Goal: Contribute content: Add original content to the website for others to see

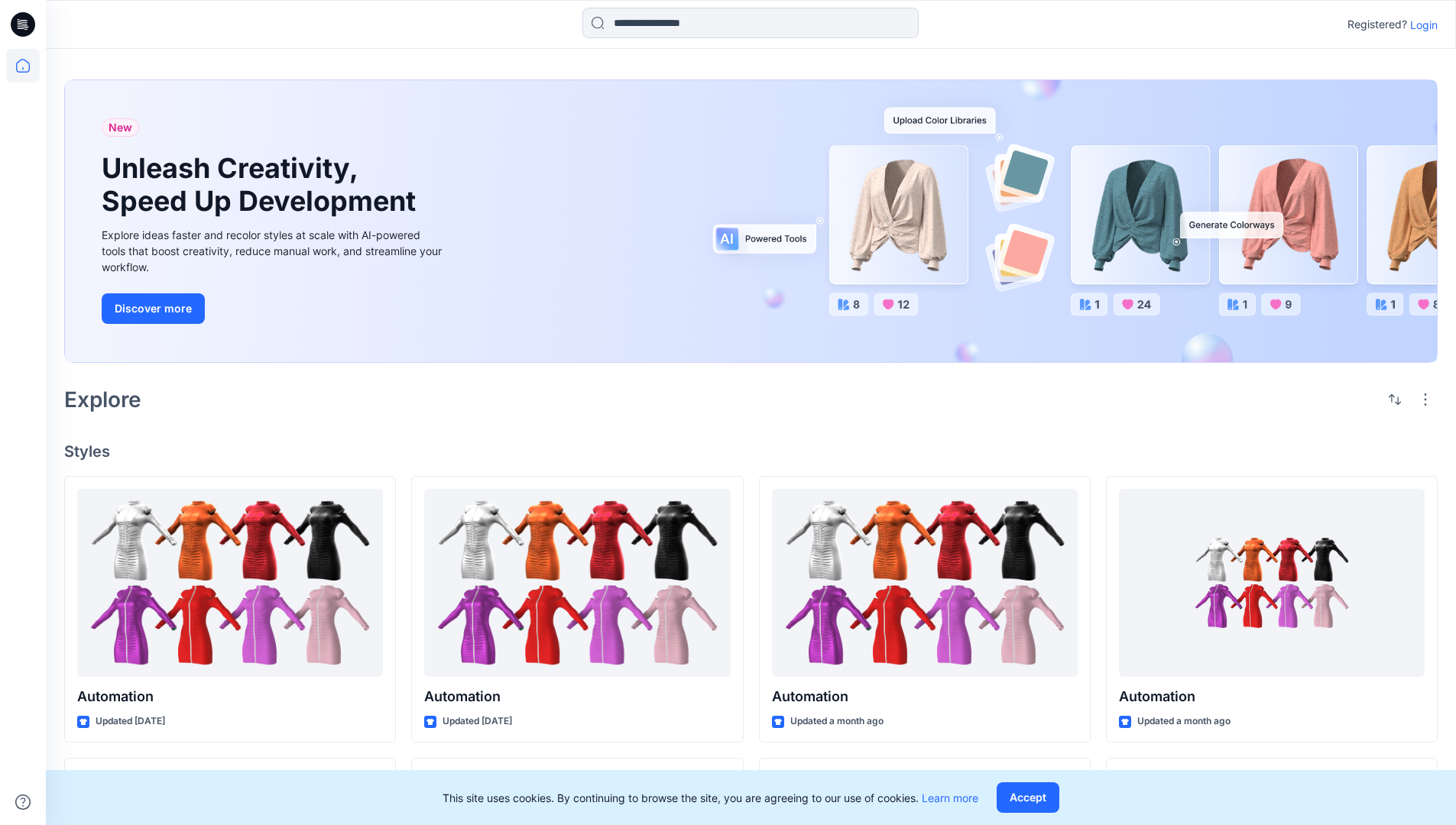
click at [1420, 25] on p "Login" at bounding box center [1423, 25] width 28 height 16
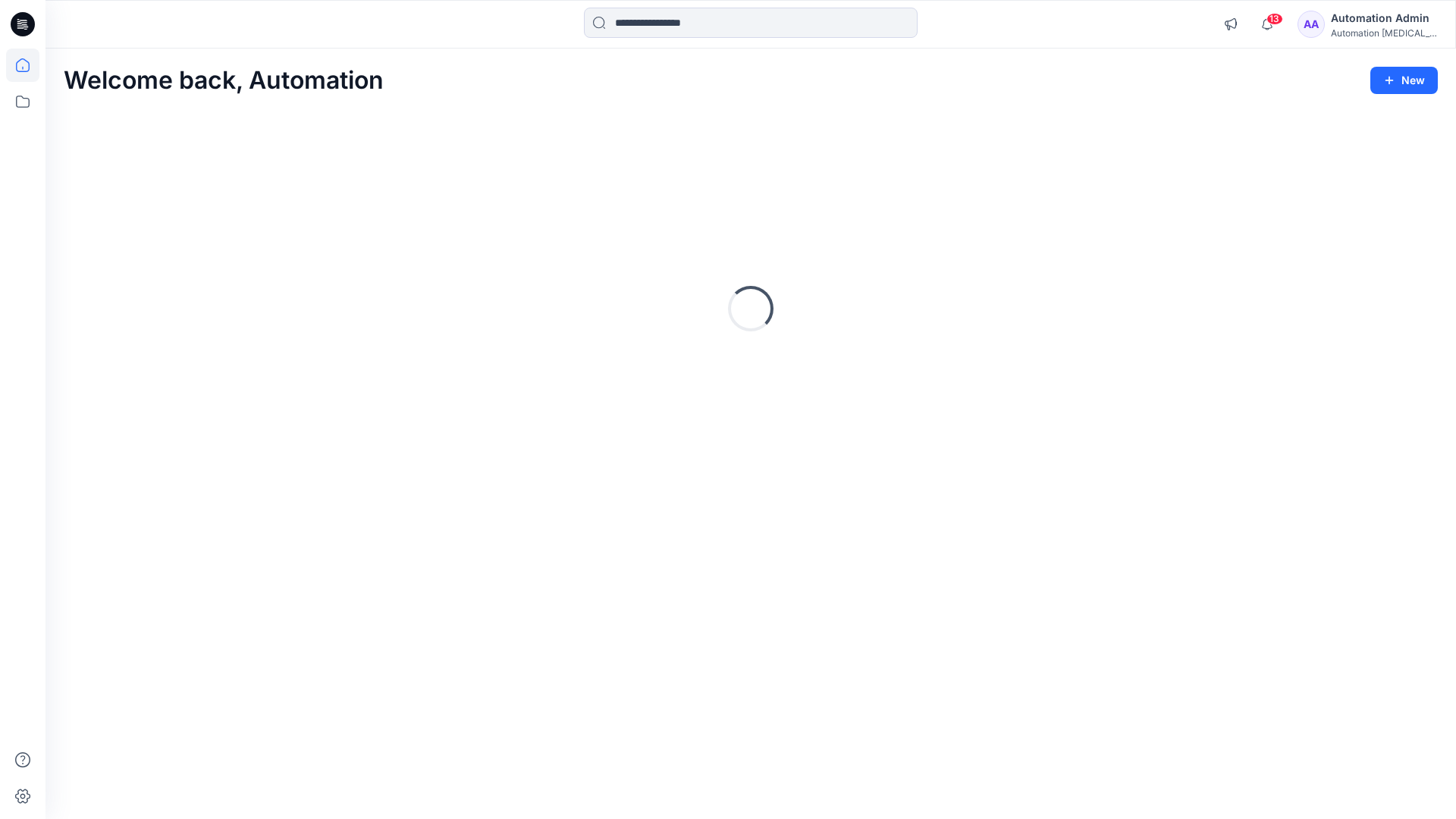
click at [29, 65] on icon at bounding box center [22, 65] width 13 height 13
click at [1412, 77] on button "New" at bounding box center [1405, 80] width 68 height 28
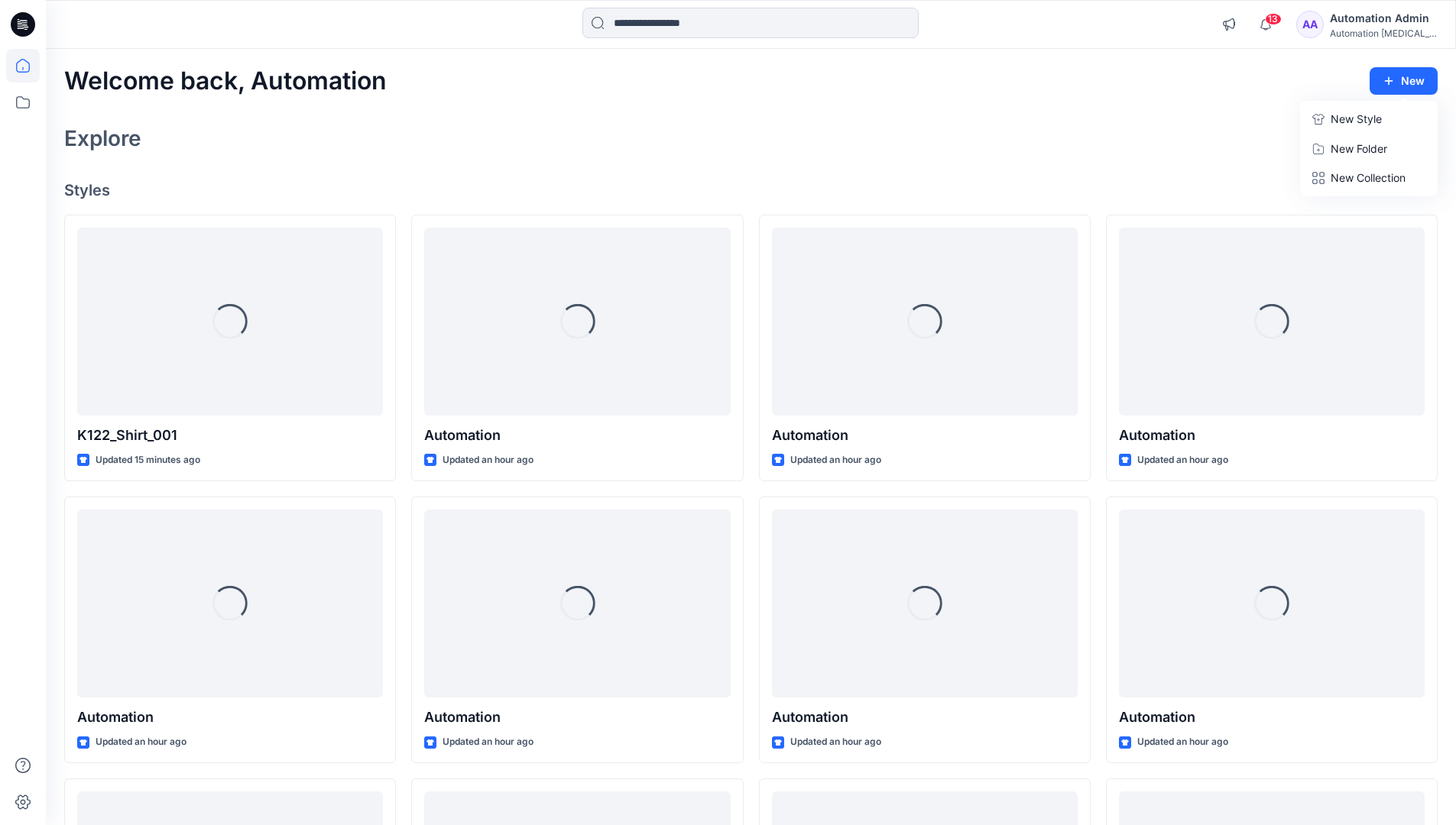
click at [1345, 114] on p "New Style" at bounding box center [1356, 118] width 51 height 18
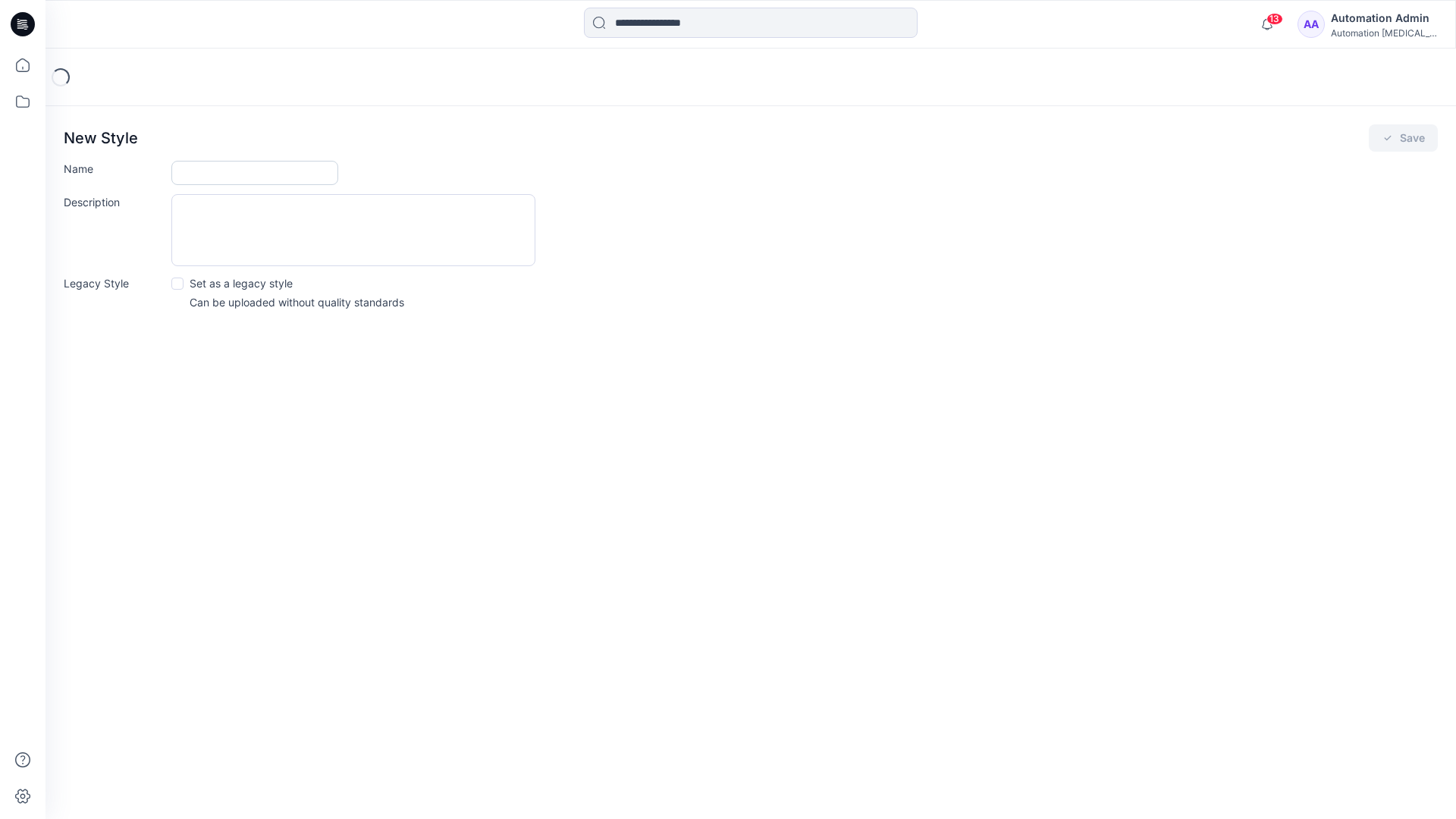
click at [212, 176] on input "Name" at bounding box center [254, 173] width 167 height 24
type input "**********"
click at [177, 282] on span at bounding box center [177, 283] width 12 height 12
click at [1402, 138] on button "Save" at bounding box center [1403, 138] width 69 height 28
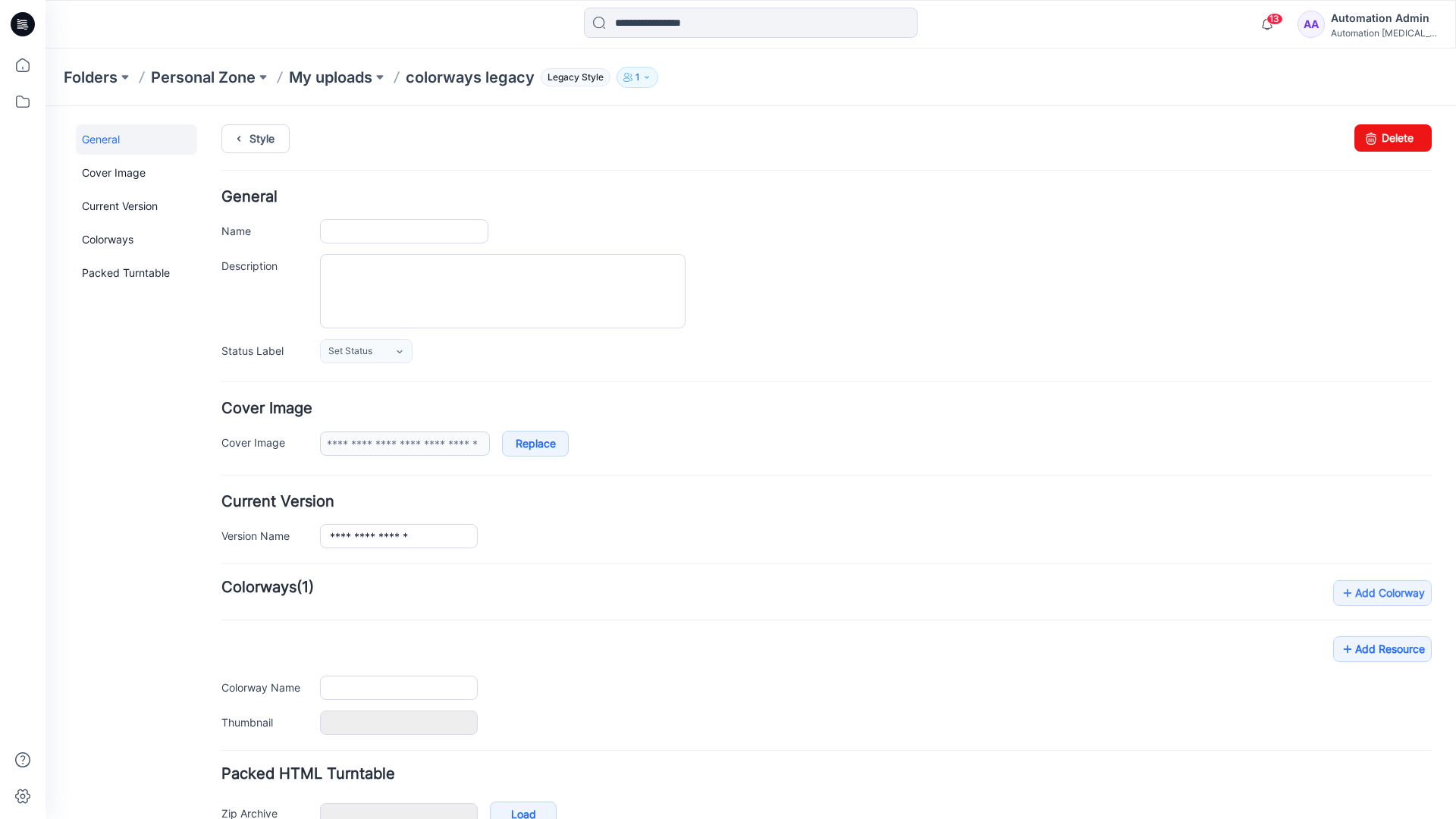
type input "**********"
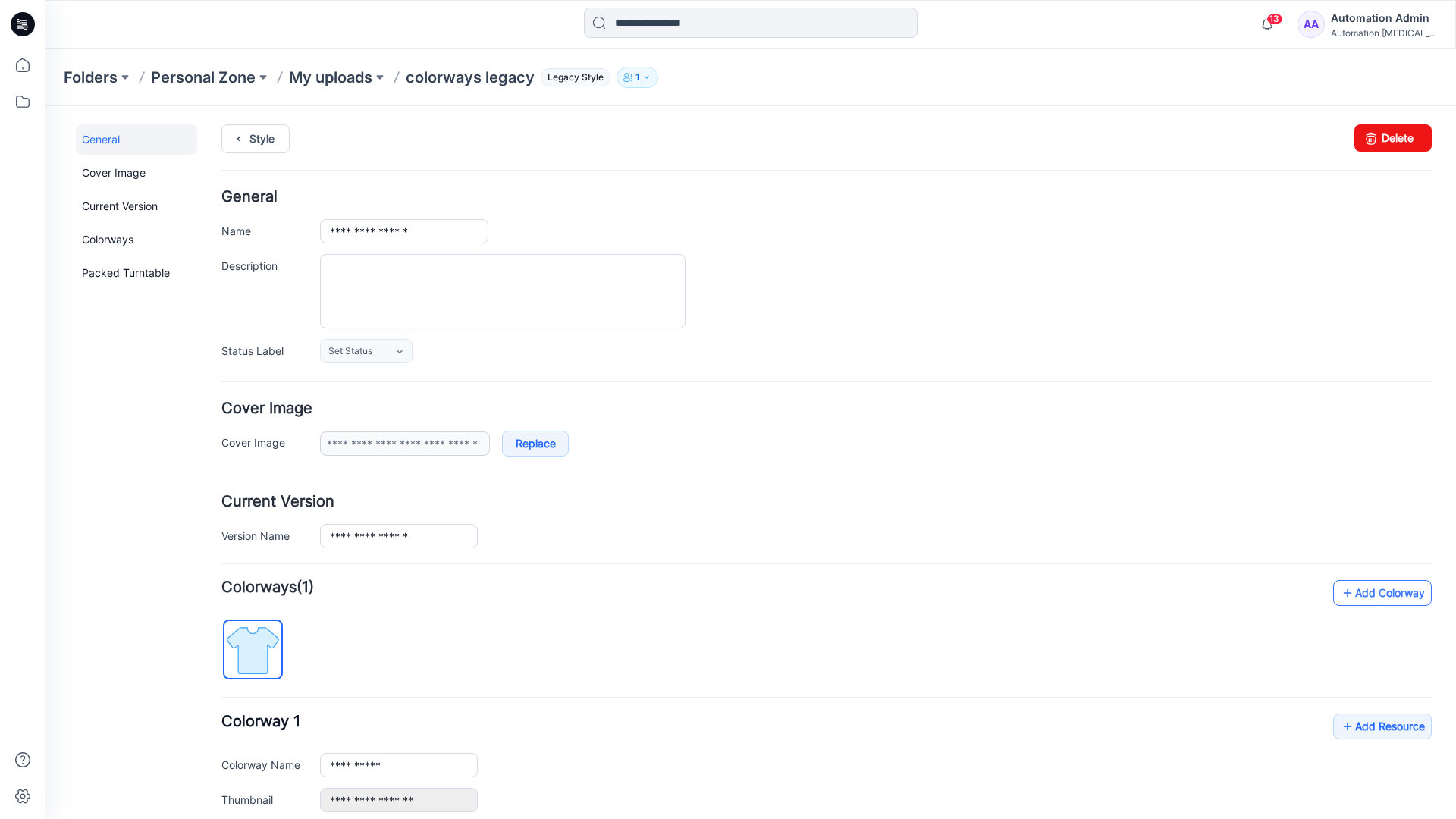
click at [1361, 598] on link "Add Colorway" at bounding box center [1383, 593] width 99 height 26
click at [1359, 594] on link "Add Colorway" at bounding box center [1383, 593] width 99 height 26
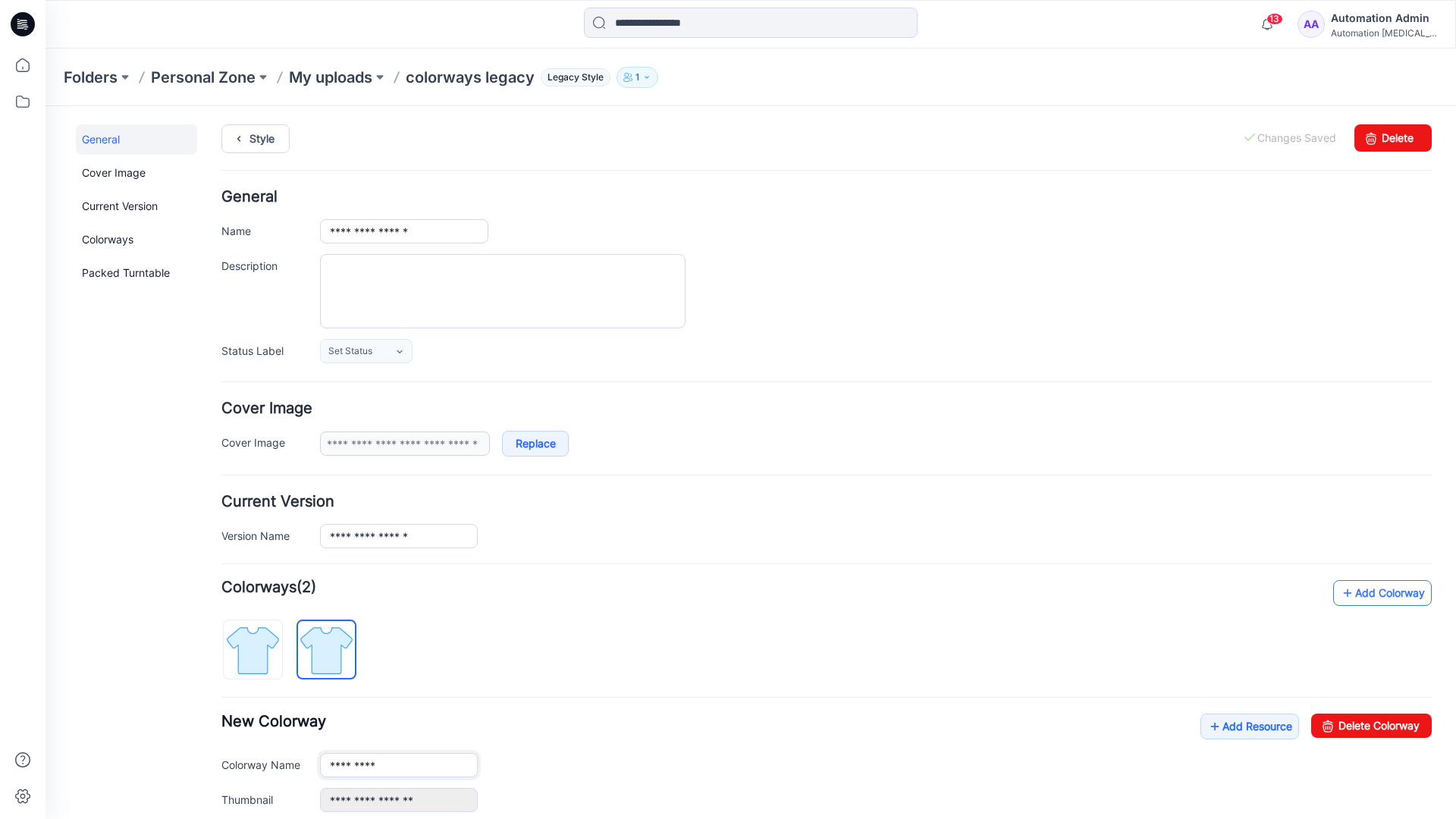
type input "**********"
click at [339, 649] on img at bounding box center [327, 650] width 57 height 57
click at [377, 768] on input "**********" at bounding box center [399, 765] width 158 height 24
click at [399, 764] on input "**********" at bounding box center [399, 765] width 158 height 24
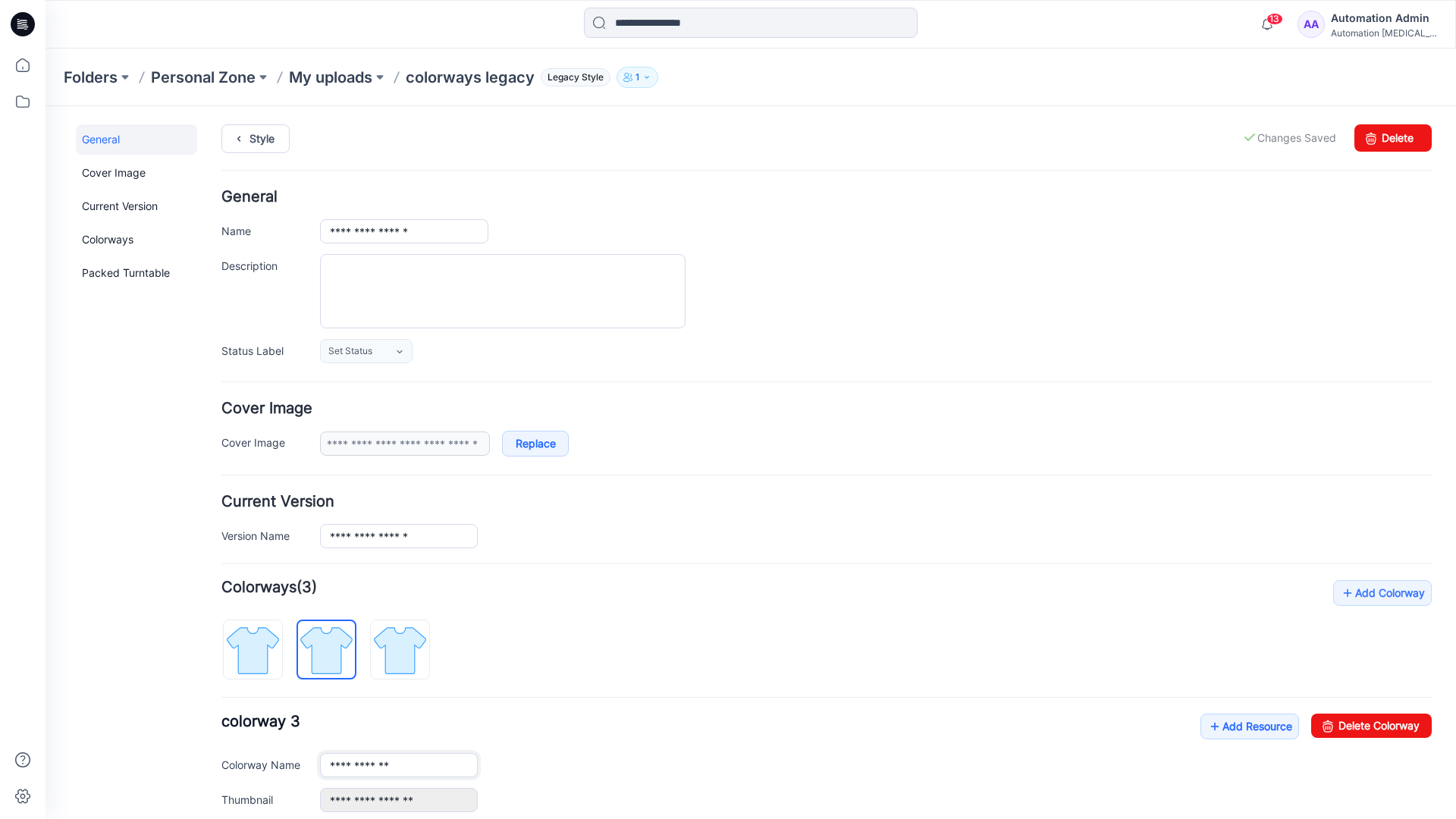
click at [399, 764] on input "**********" at bounding box center [399, 765] width 158 height 24
type input "*"
click at [268, 639] on img at bounding box center [253, 650] width 57 height 57
click at [1241, 729] on link "Add Resource" at bounding box center [1249, 726] width 99 height 26
type input "**********"
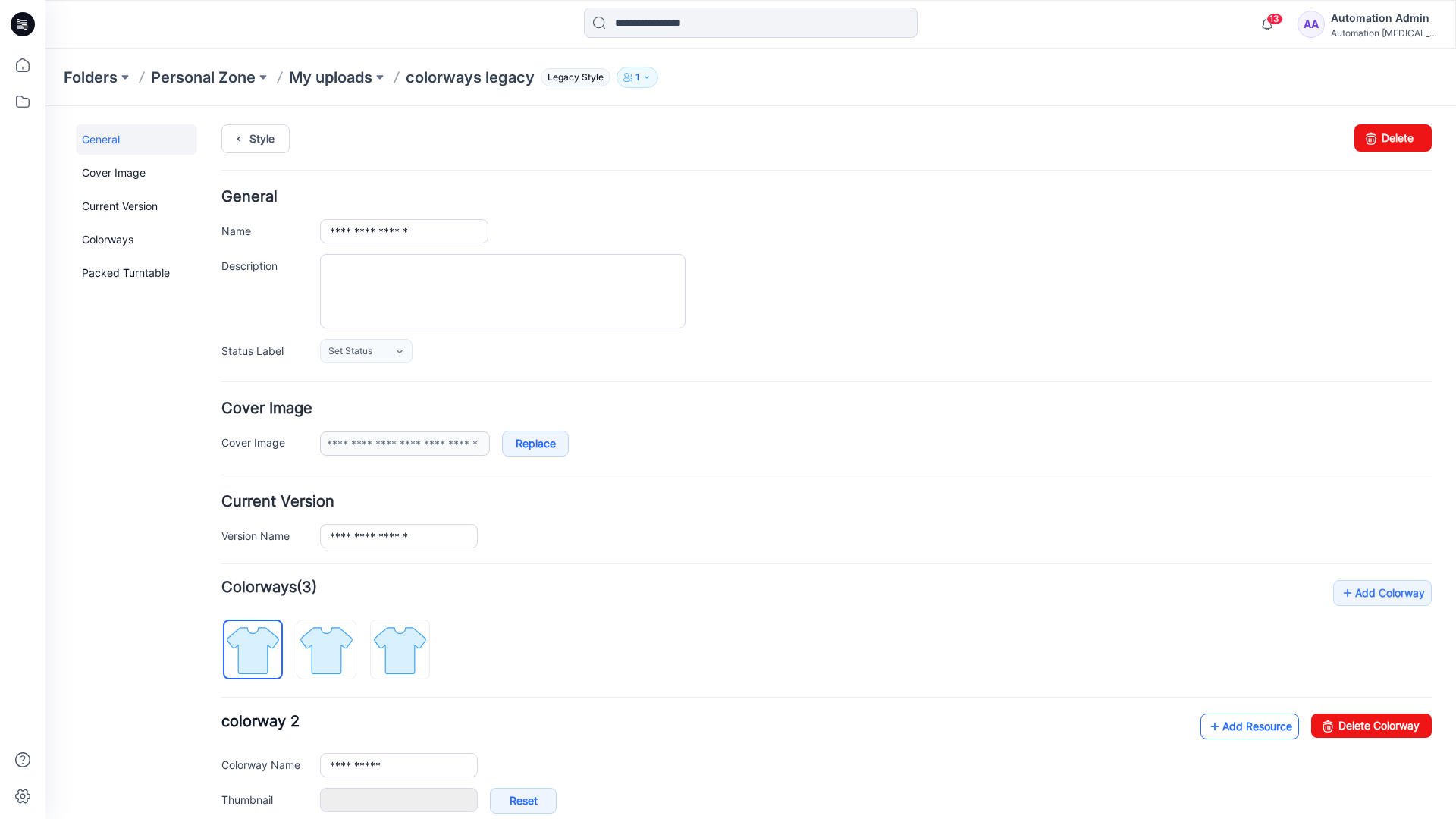
type input "**********"
click at [304, 800] on link at bounding box center [305, 799] width 12 height 12
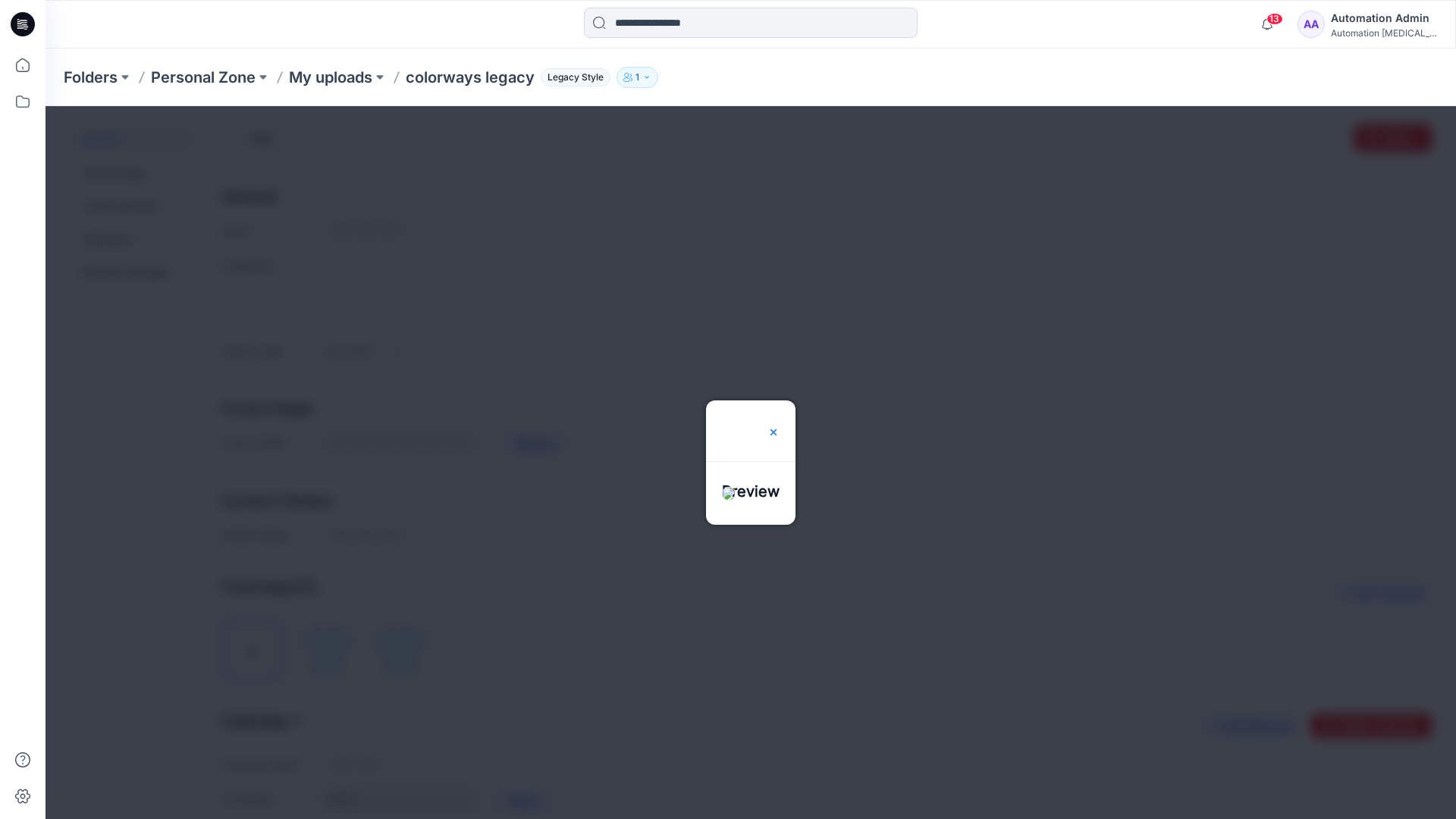
click at [780, 426] on img at bounding box center [773, 432] width 12 height 12
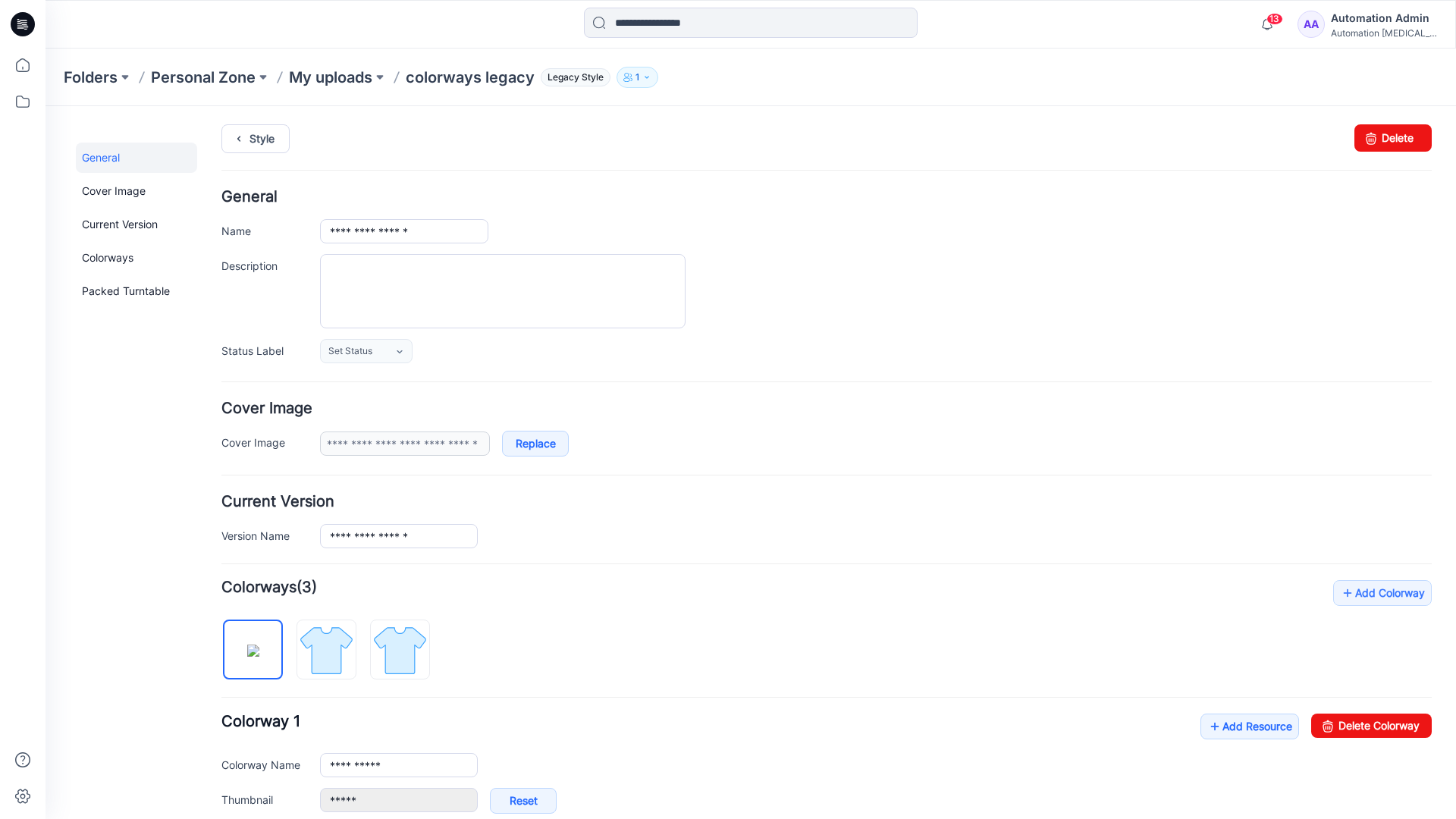
scroll to position [260, 0]
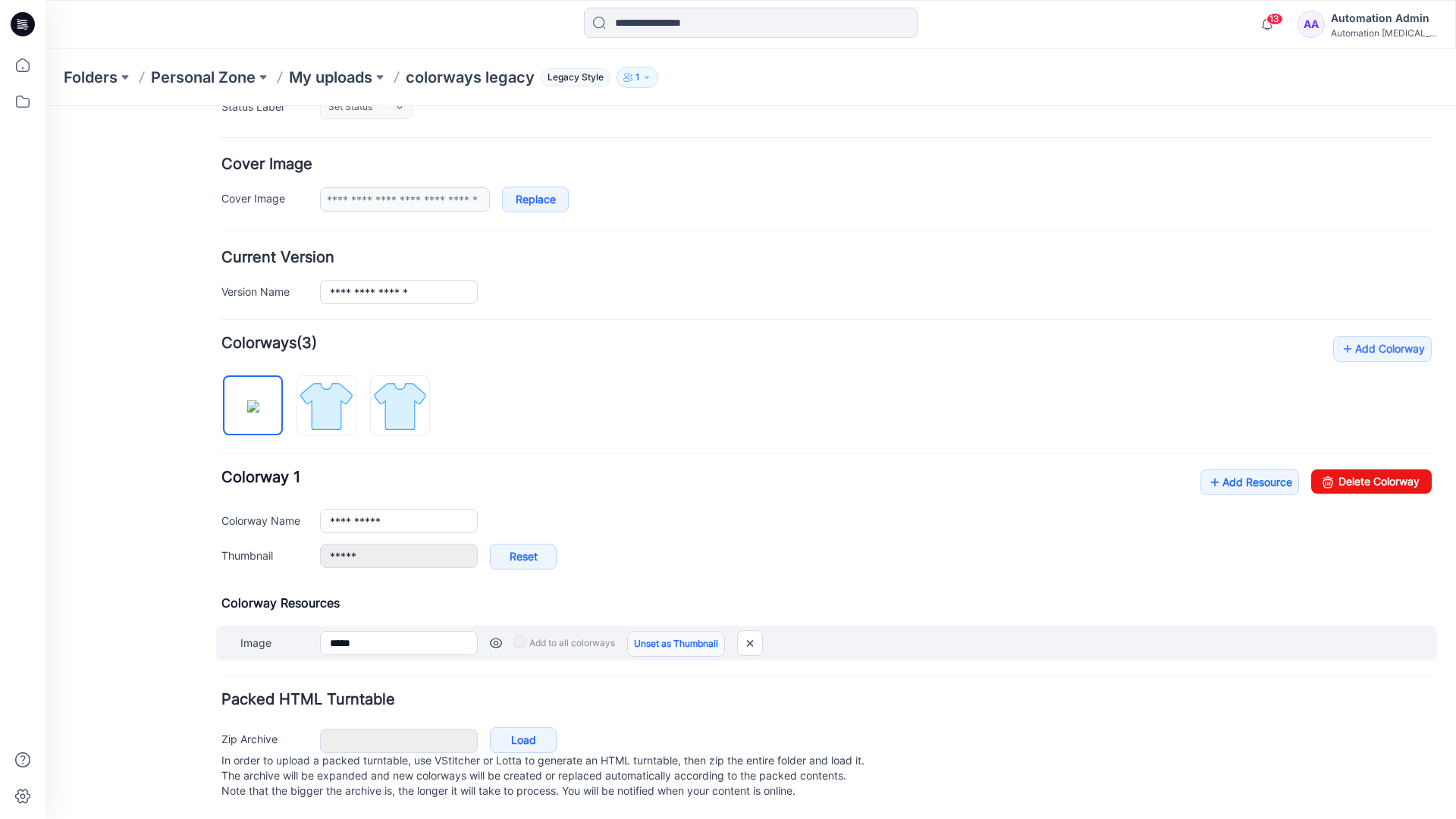
click at [671, 631] on link "Unset as Thumbnail" at bounding box center [676, 644] width 98 height 26
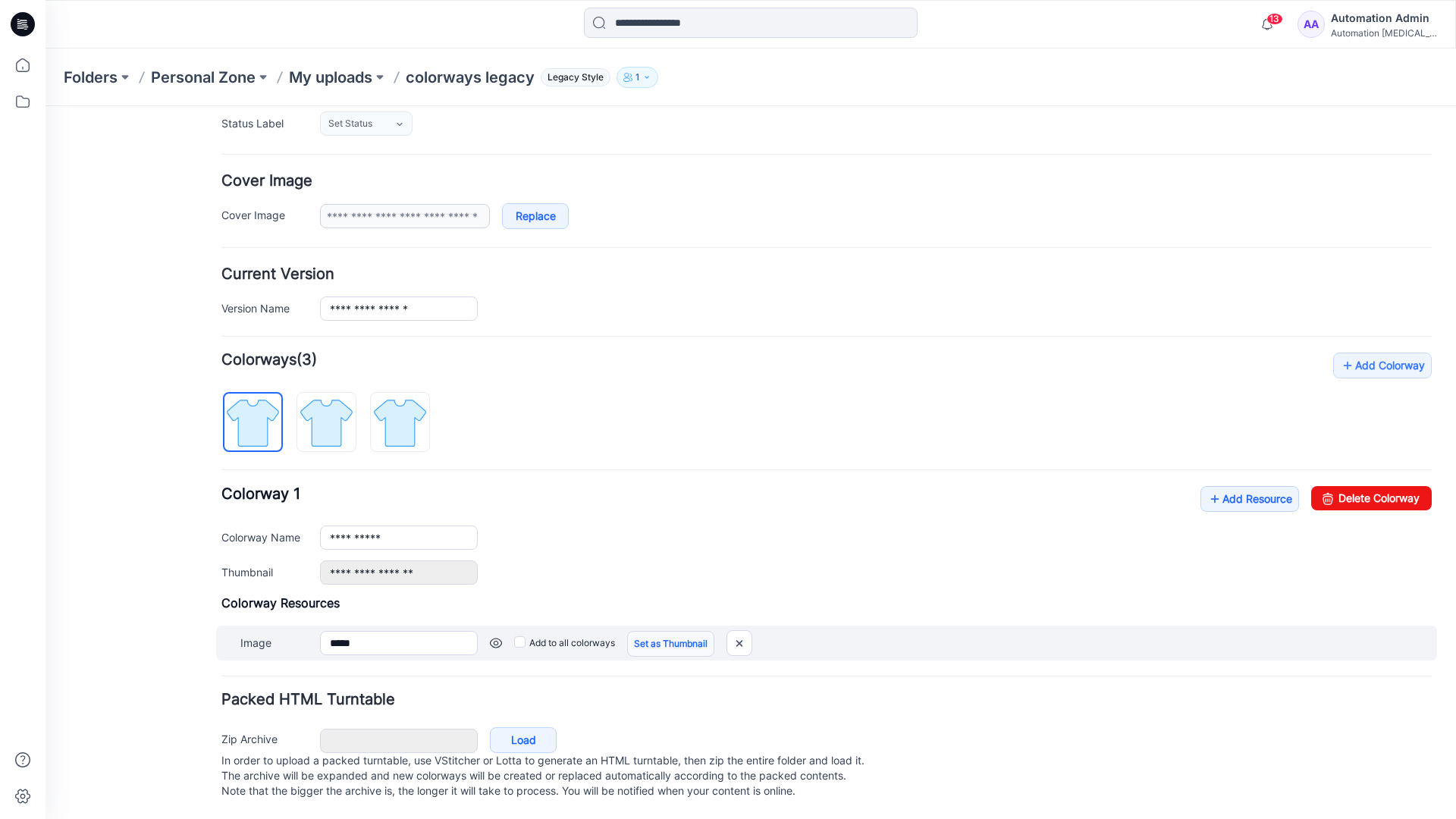
click at [648, 631] on link "Set as Thumbnail" at bounding box center [671, 644] width 88 height 26
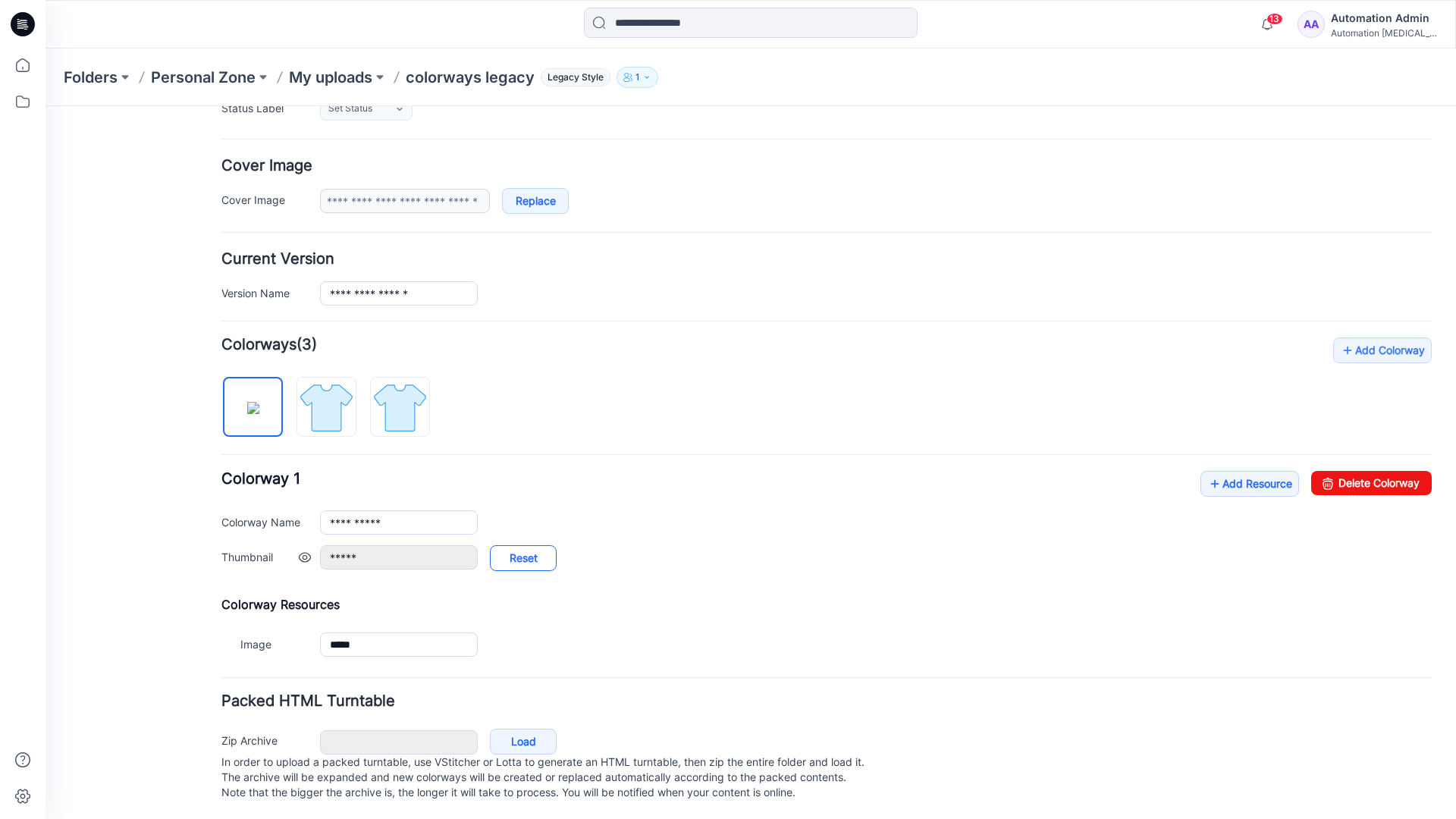
click at [523, 559] on link "Reset" at bounding box center [523, 558] width 67 height 26
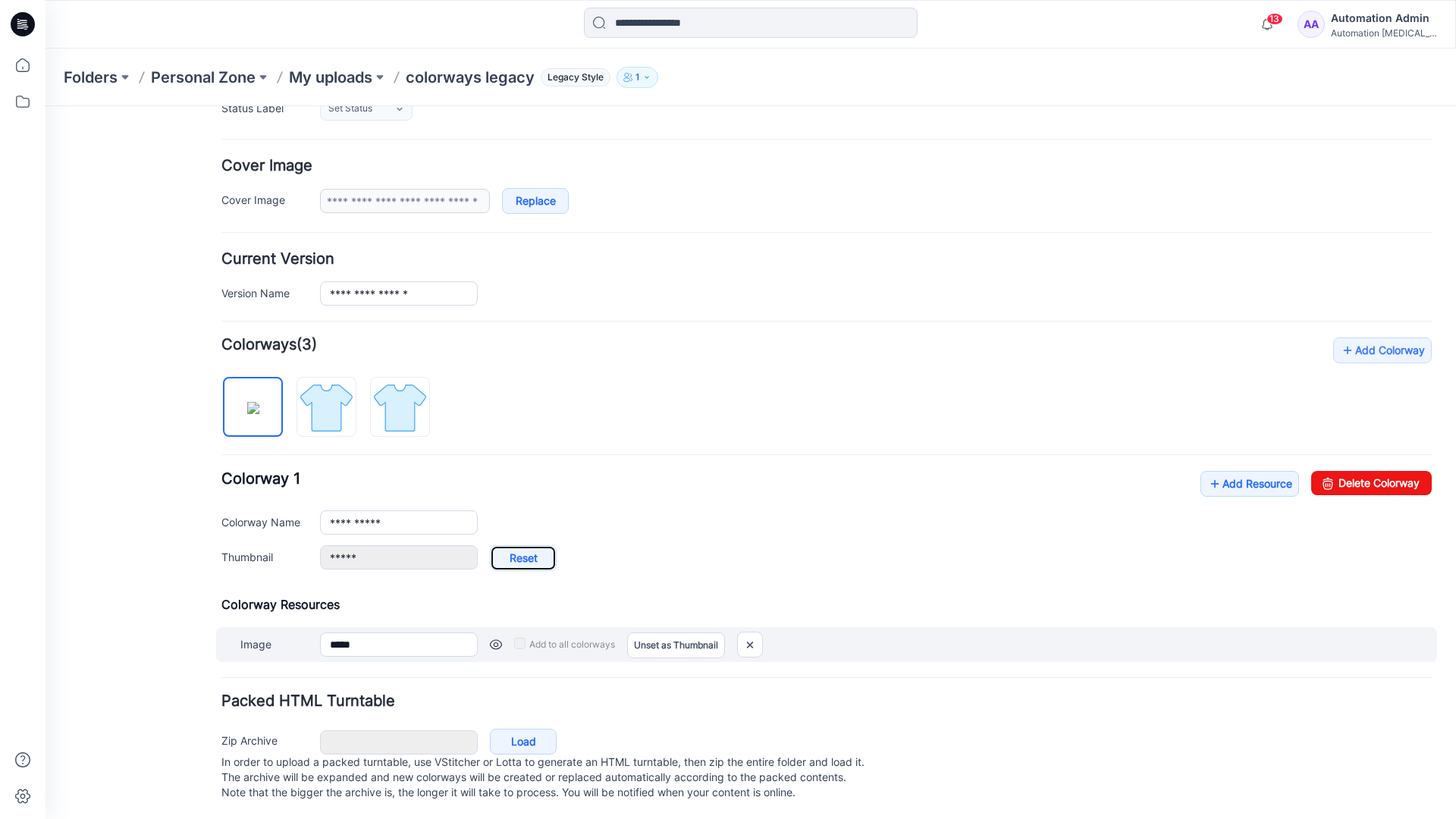
type input "**********"
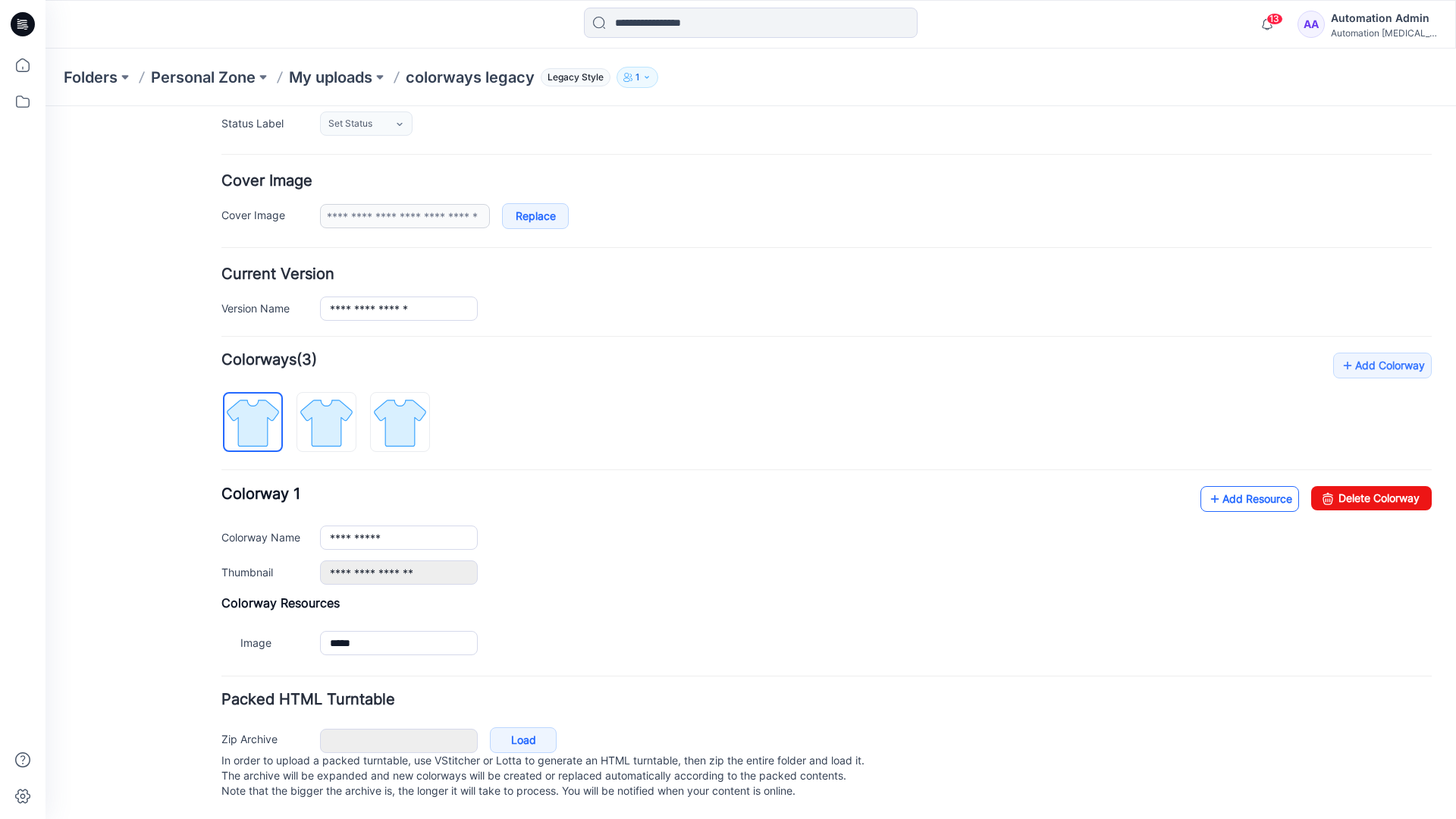
click at [1240, 486] on link "Add Resource" at bounding box center [1249, 499] width 99 height 26
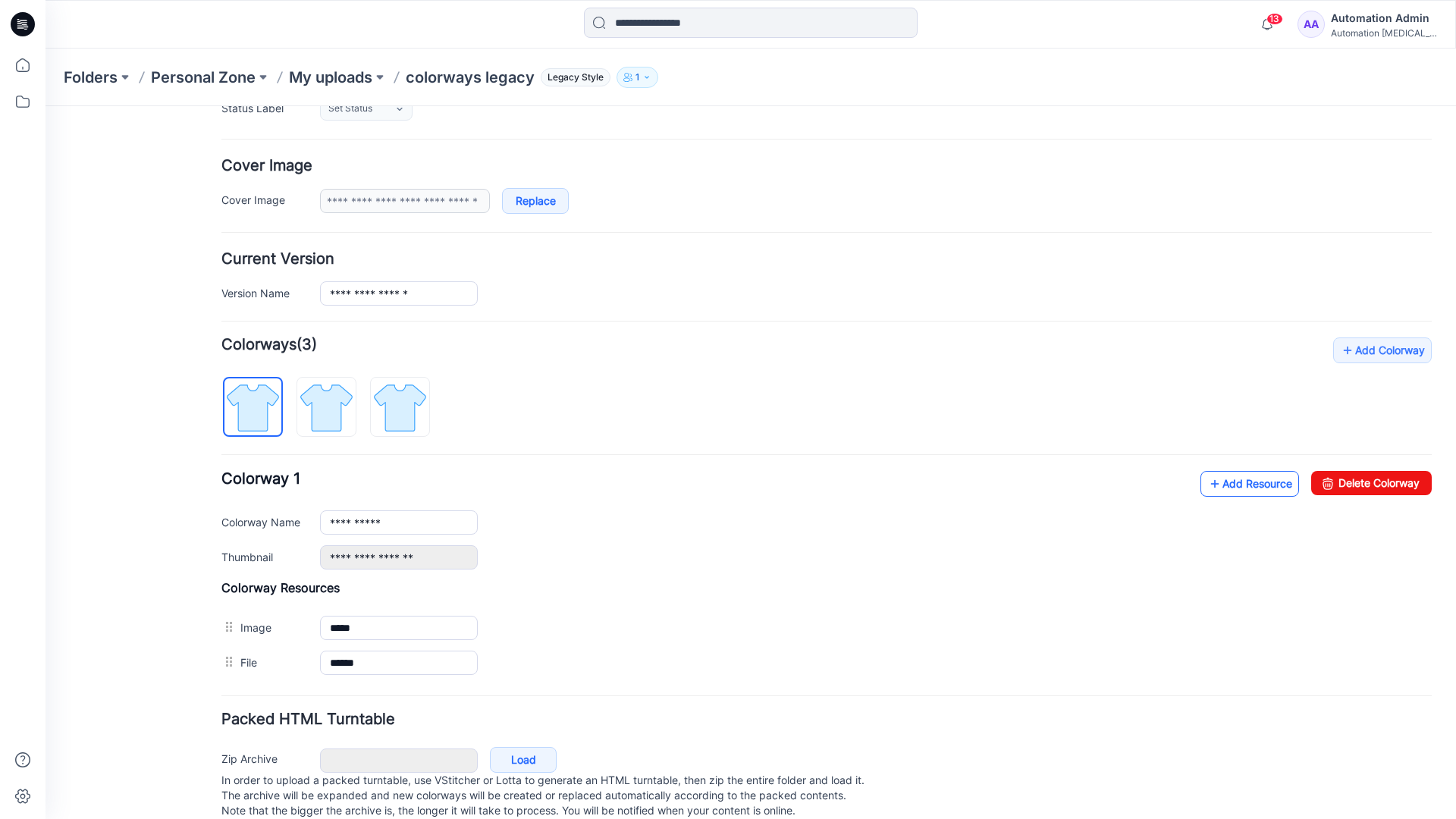
click at [1248, 484] on link "Add Resource" at bounding box center [1249, 484] width 99 height 26
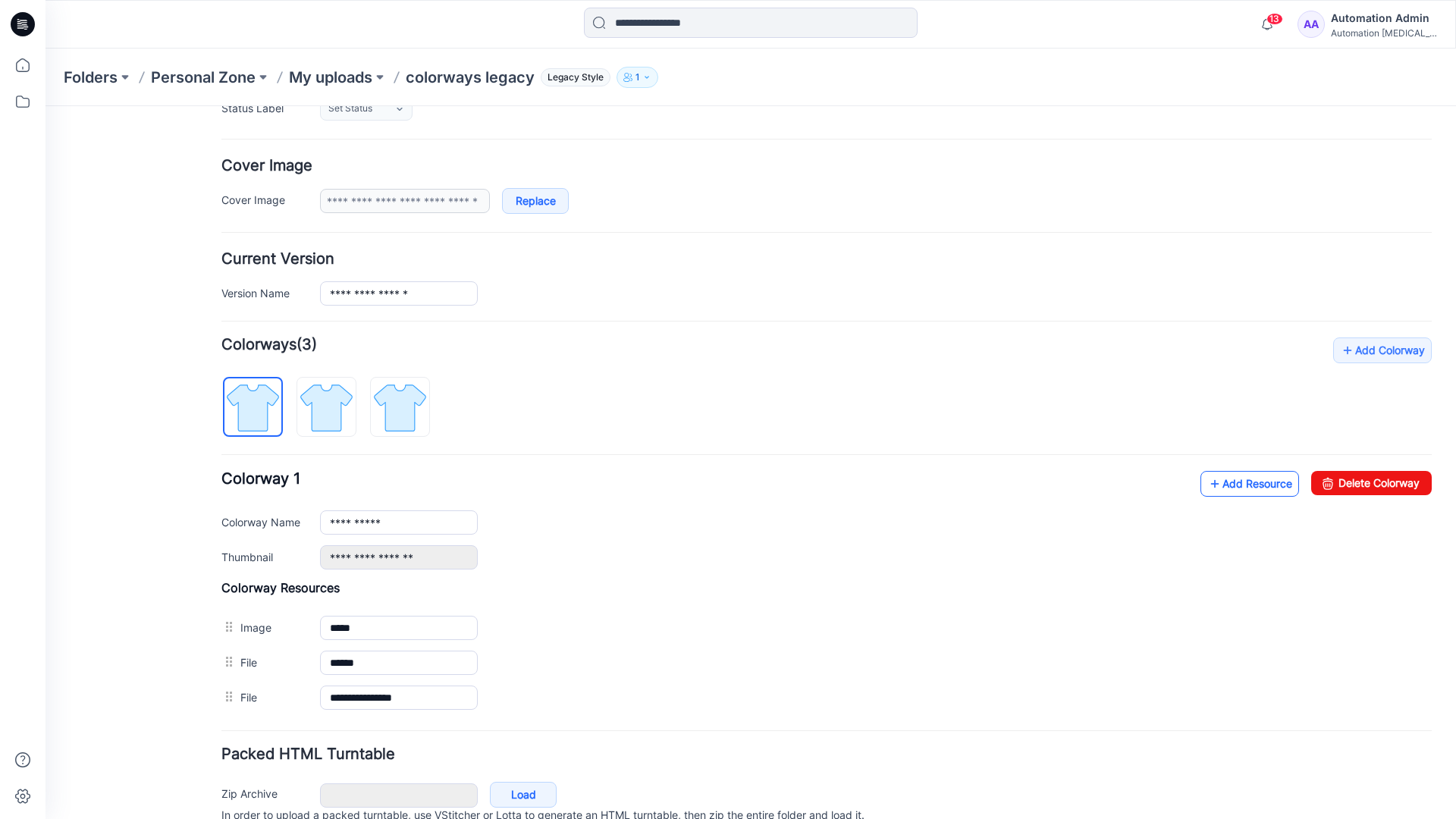
click at [1226, 484] on link "Add Resource" at bounding box center [1249, 484] width 99 height 26
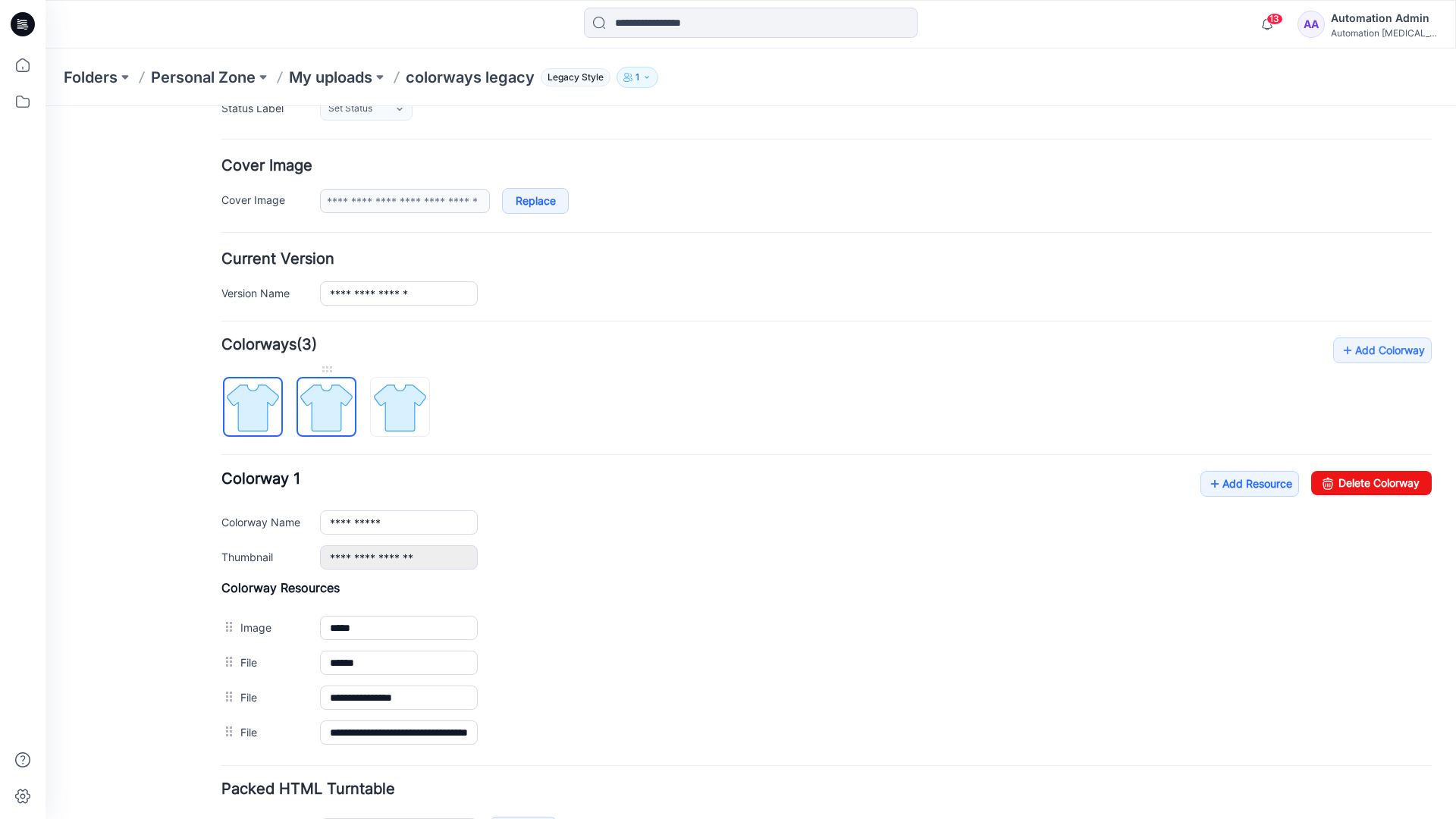
click at [341, 421] on img at bounding box center [327, 408] width 57 height 57
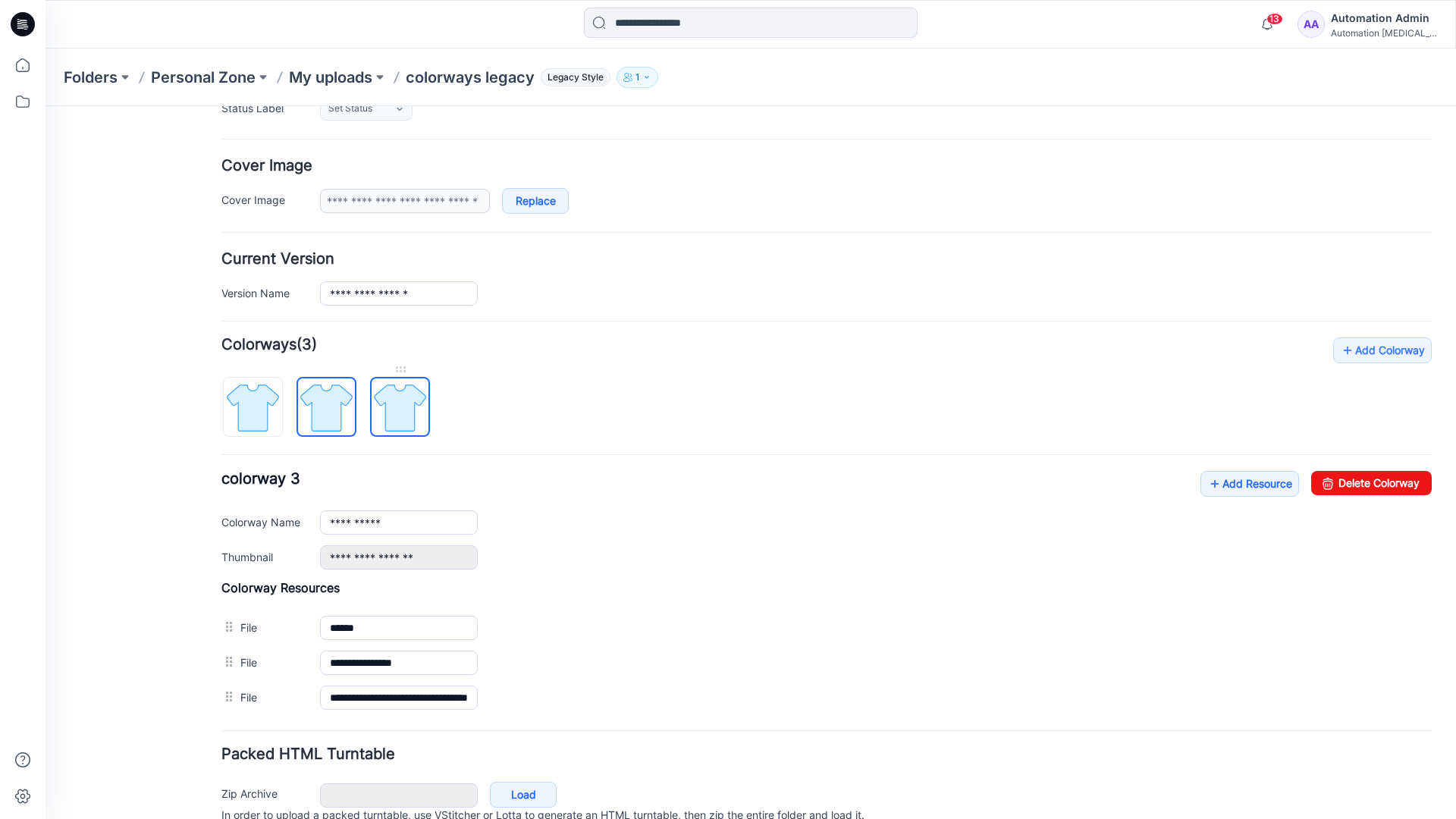
click at [418, 424] on img at bounding box center [400, 408] width 57 height 57
click at [342, 421] on img at bounding box center [327, 408] width 57 height 57
click at [273, 424] on img at bounding box center [253, 408] width 57 height 57
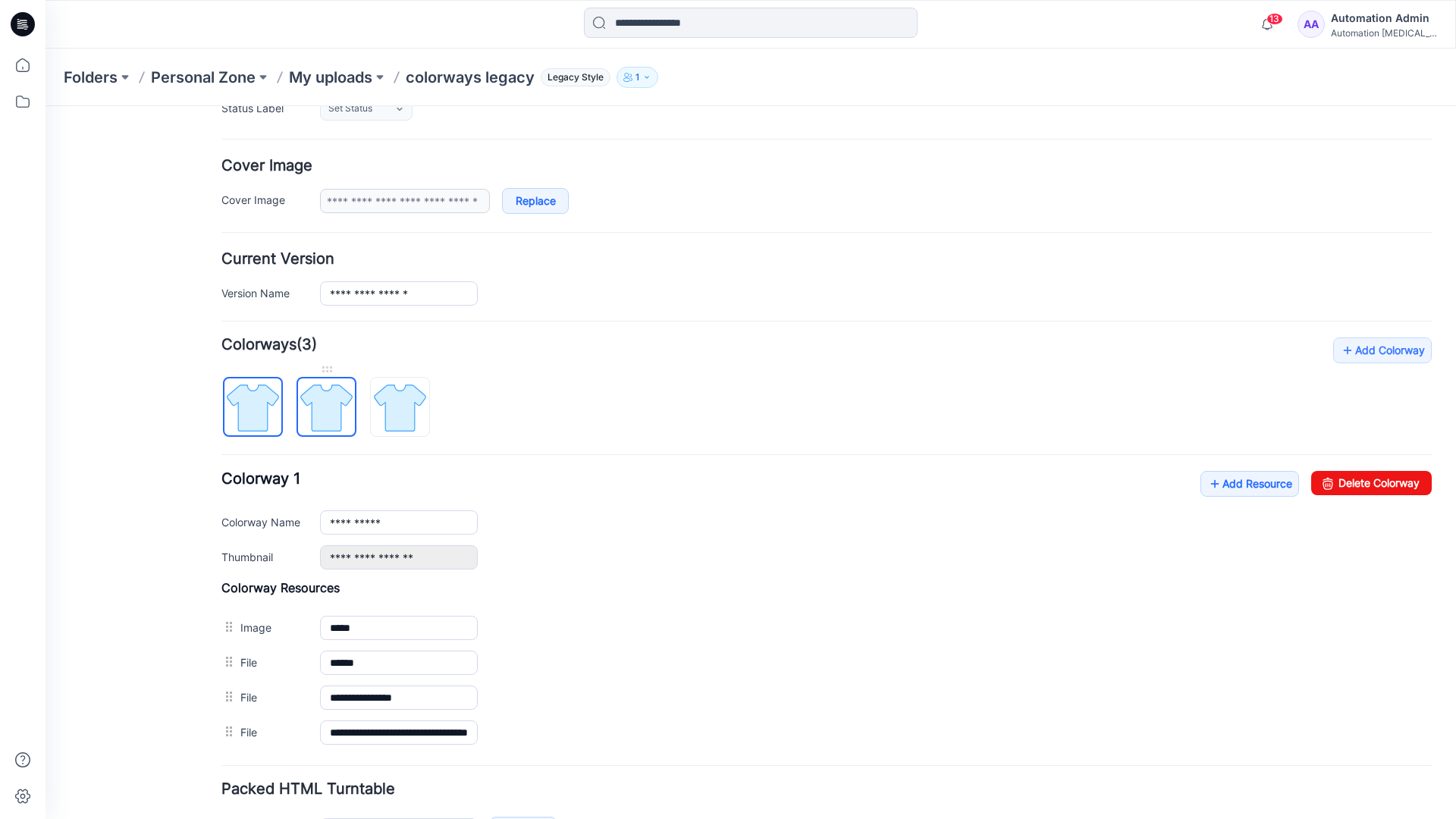
click at [320, 406] on img at bounding box center [327, 408] width 57 height 57
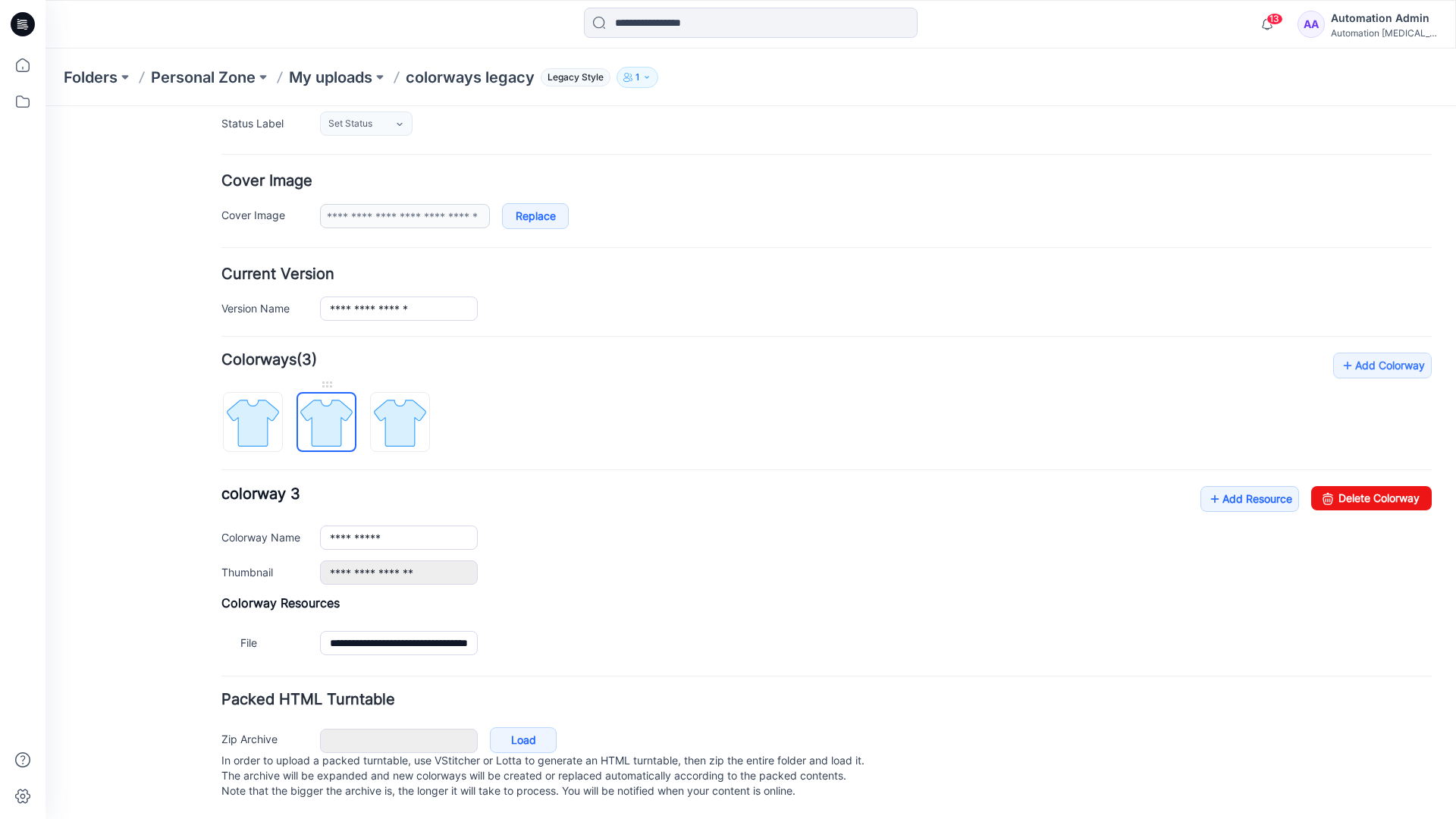
scroll to position [166, 0]
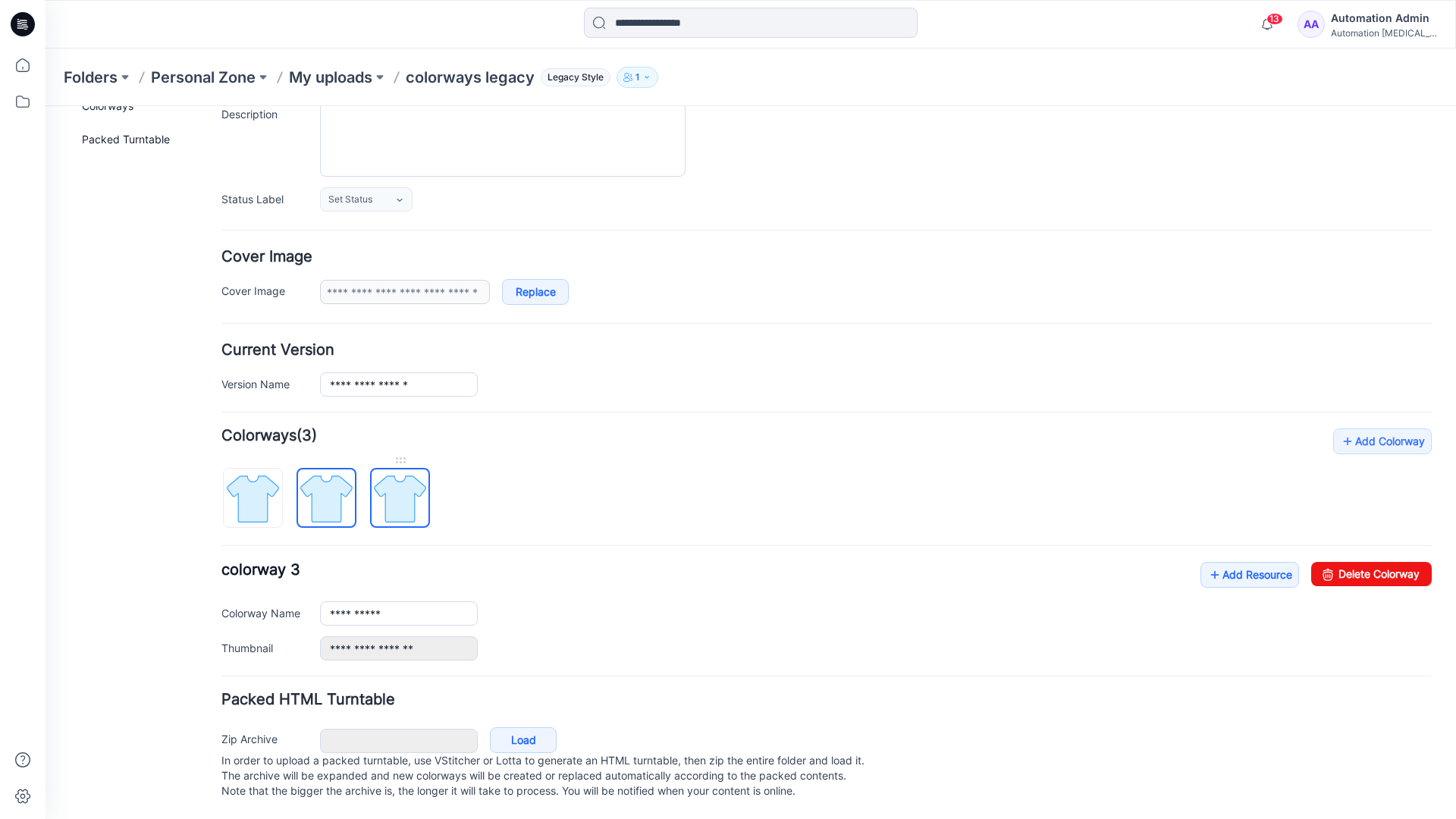
click at [400, 483] on img at bounding box center [400, 499] width 57 height 57
click at [321, 482] on img at bounding box center [327, 499] width 57 height 57
click at [393, 482] on img at bounding box center [400, 499] width 57 height 57
click at [326, 488] on img at bounding box center [327, 499] width 57 height 57
click at [264, 491] on img at bounding box center [253, 499] width 57 height 57
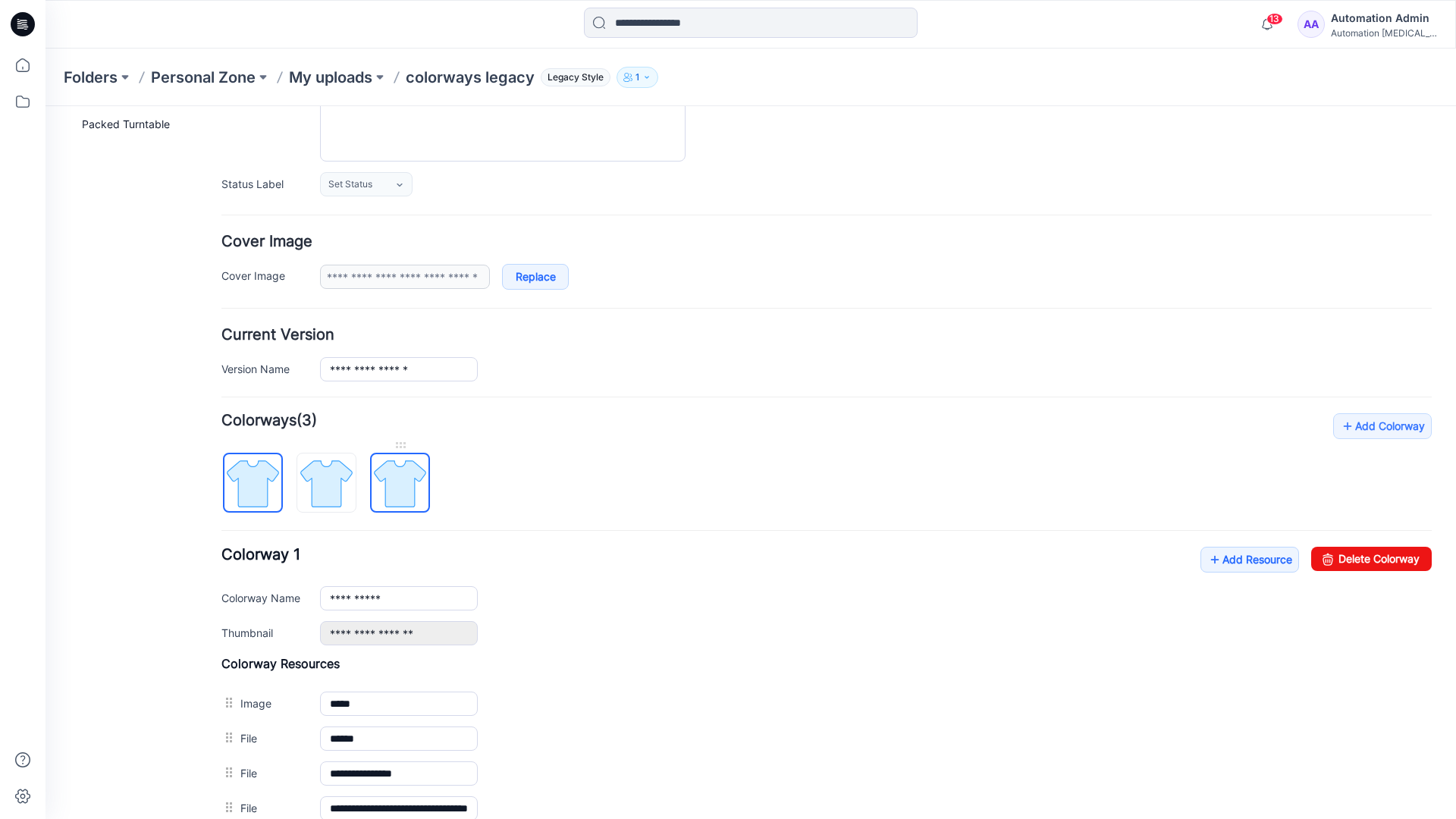
click at [398, 483] on img at bounding box center [400, 484] width 57 height 57
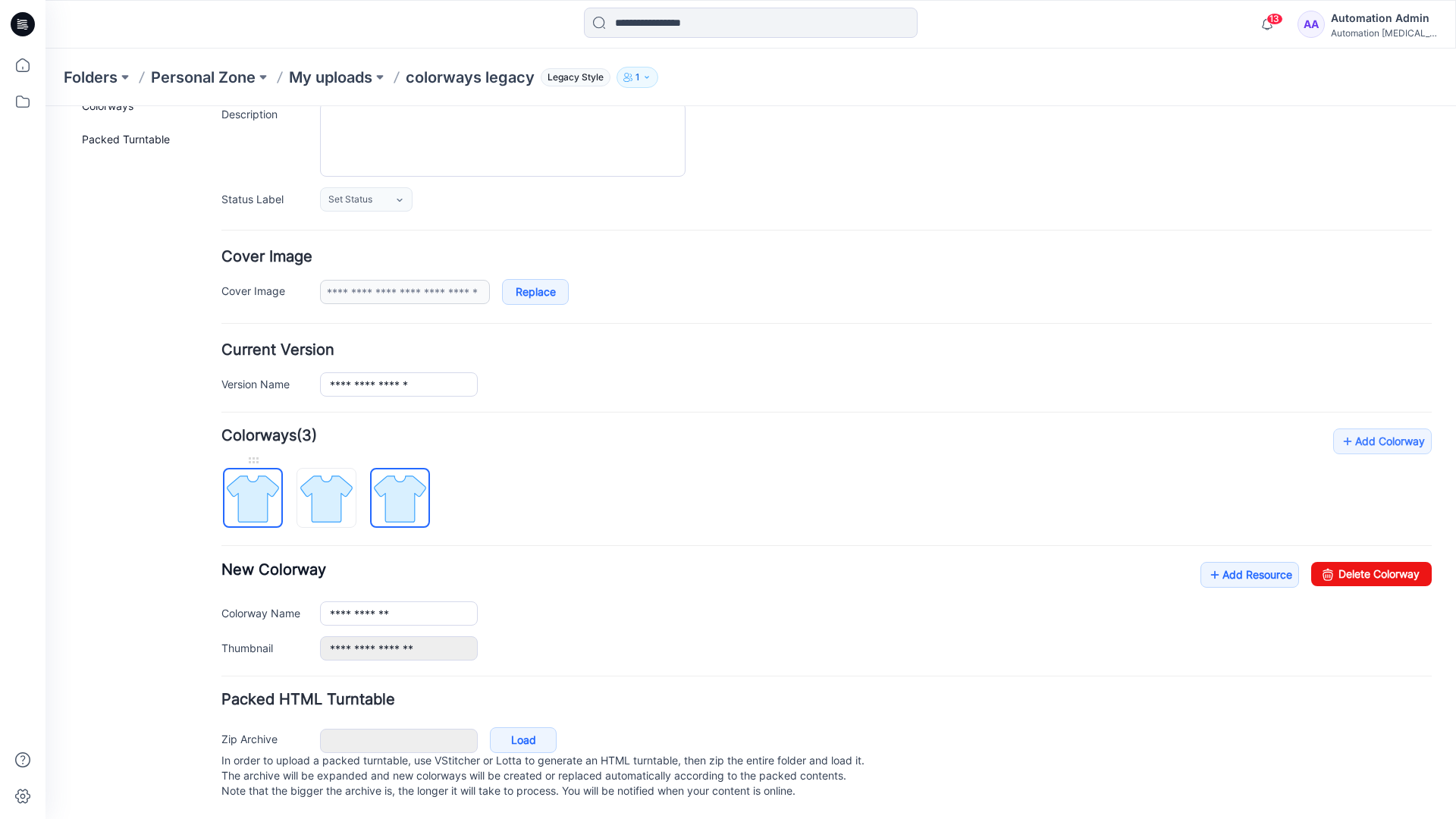
click at [268, 483] on img at bounding box center [253, 499] width 57 height 57
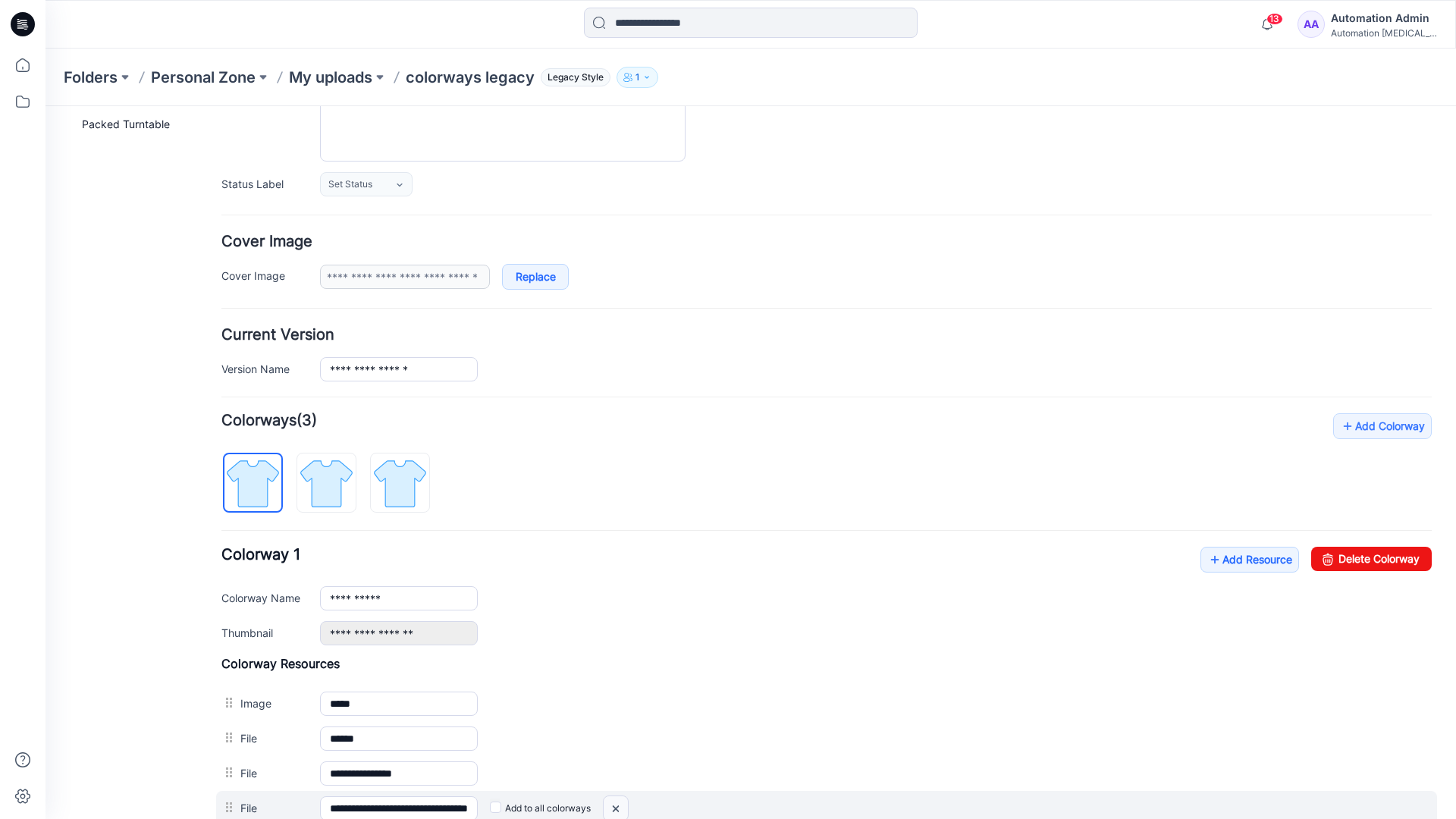
click at [619, 809] on img at bounding box center [616, 809] width 24 height 25
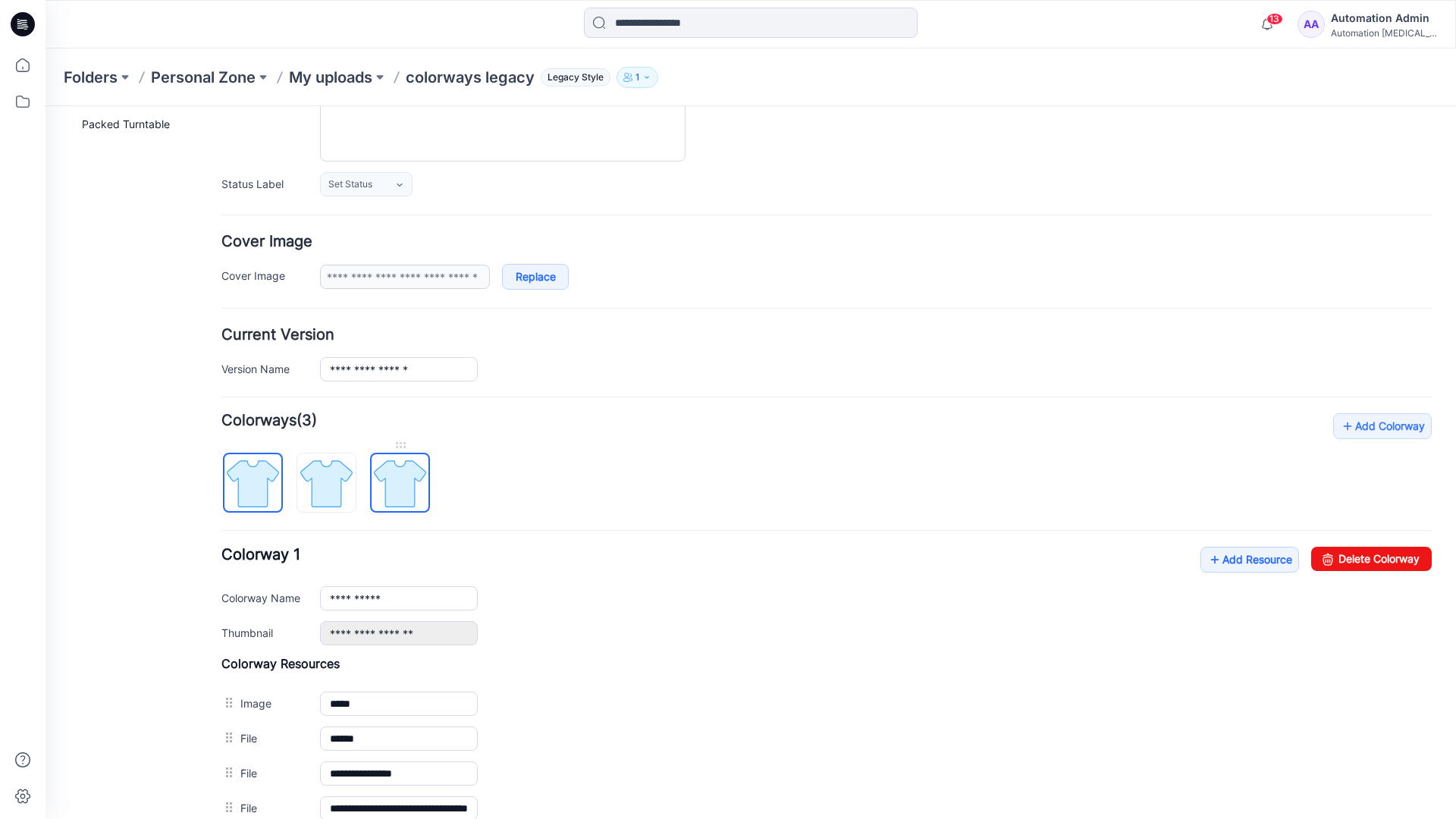
click at [399, 488] on img at bounding box center [400, 484] width 57 height 57
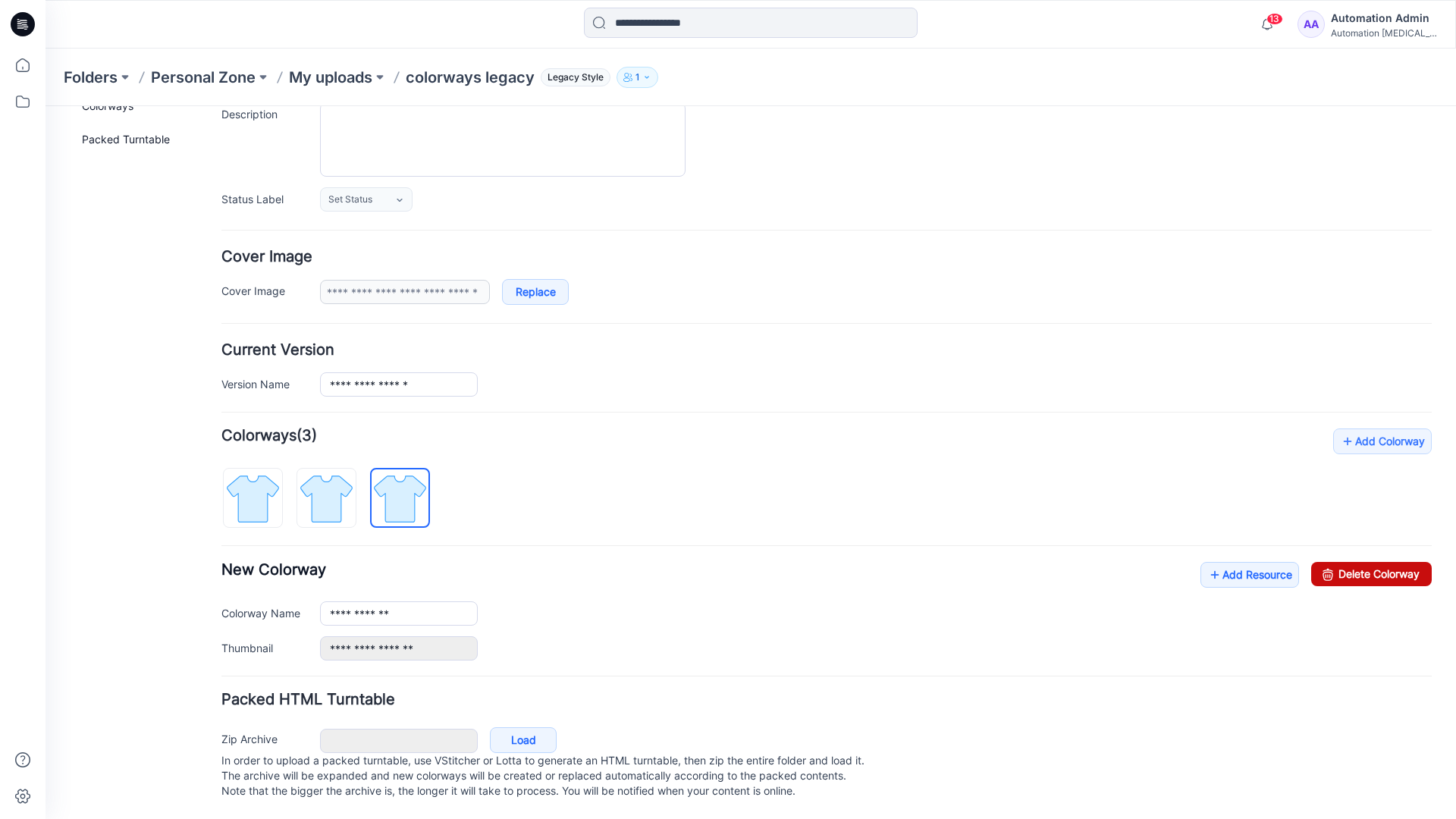
click at [1338, 562] on link "Delete Colorway" at bounding box center [1372, 574] width 121 height 24
click at [350, 476] on img at bounding box center [327, 499] width 57 height 57
click at [1384, 562] on link "Delete Colorway" at bounding box center [1372, 574] width 121 height 24
type input "**********"
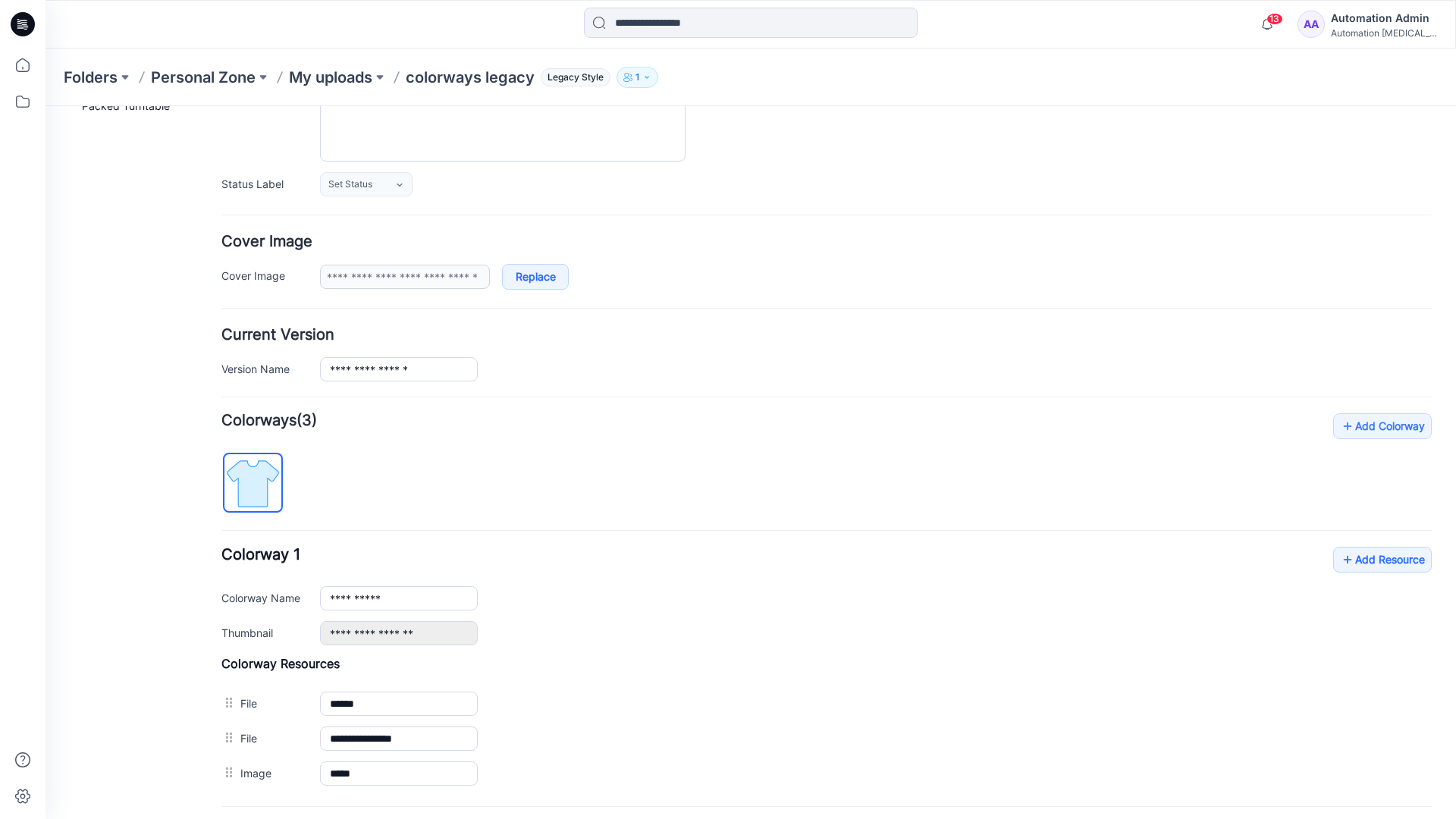
scroll to position [0, 0]
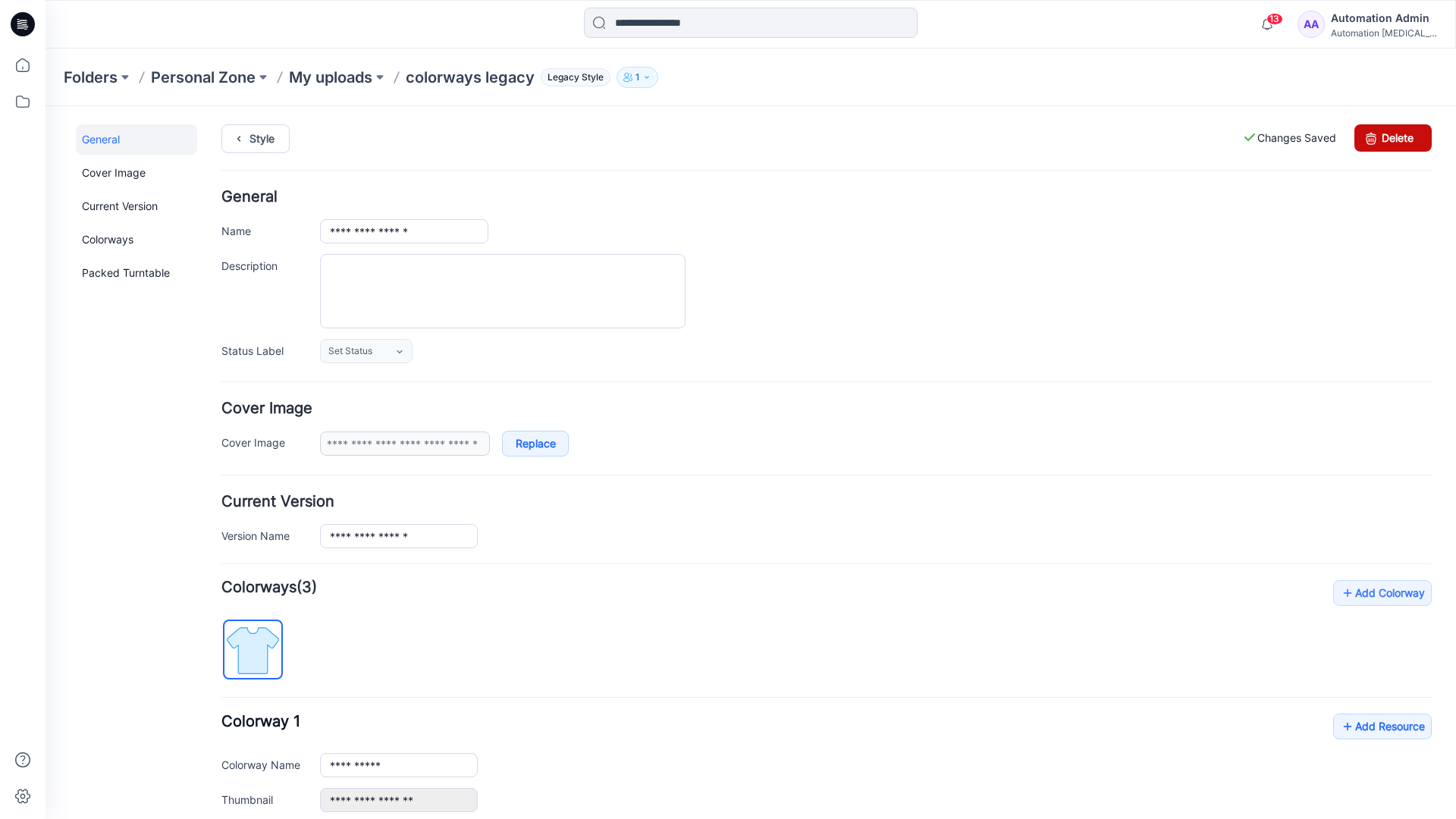
click at [1394, 138] on link "Delete" at bounding box center [1394, 138] width 77 height 28
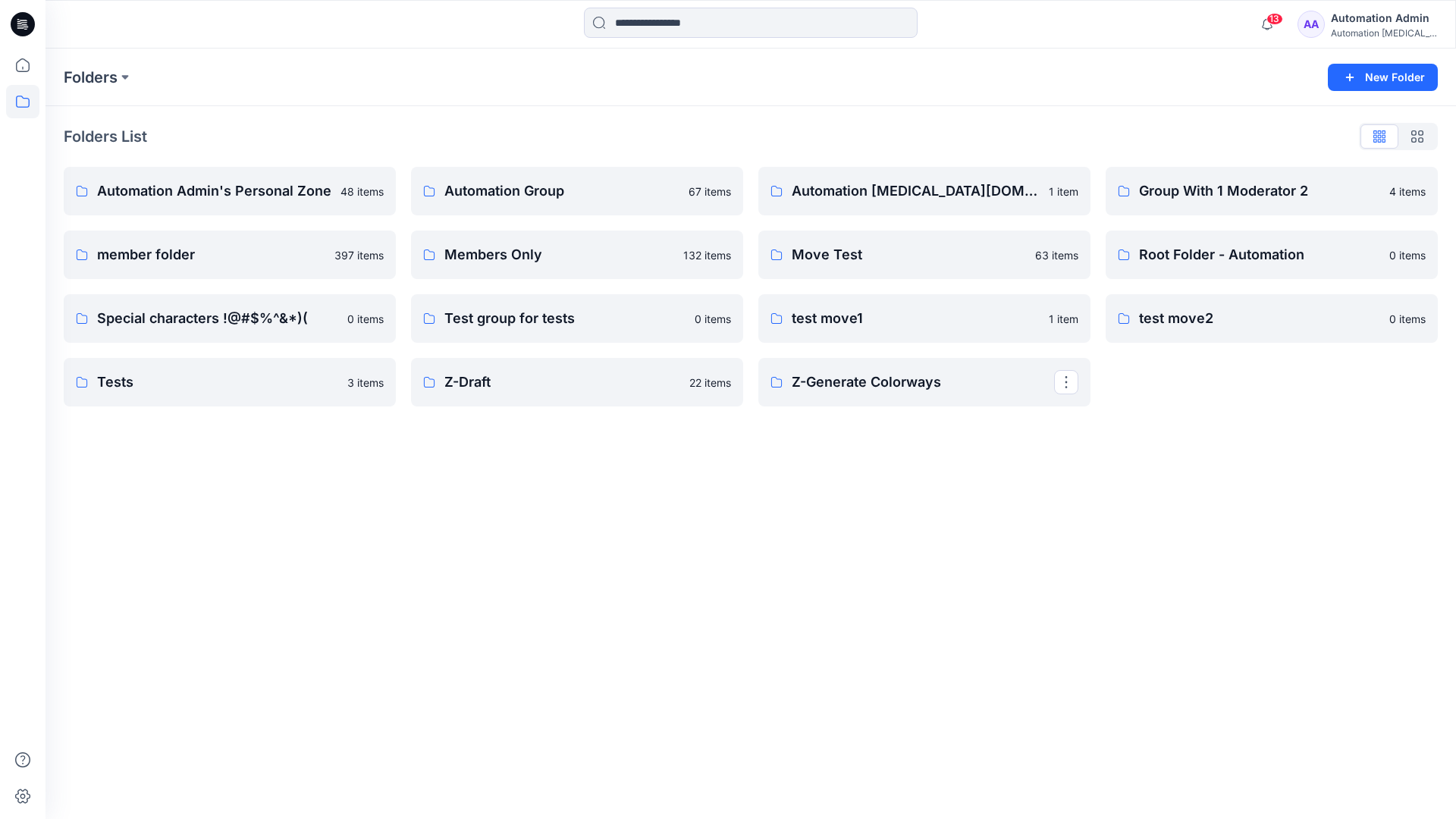
click at [1363, 24] on div "Automation Admin" at bounding box center [1384, 18] width 107 height 18
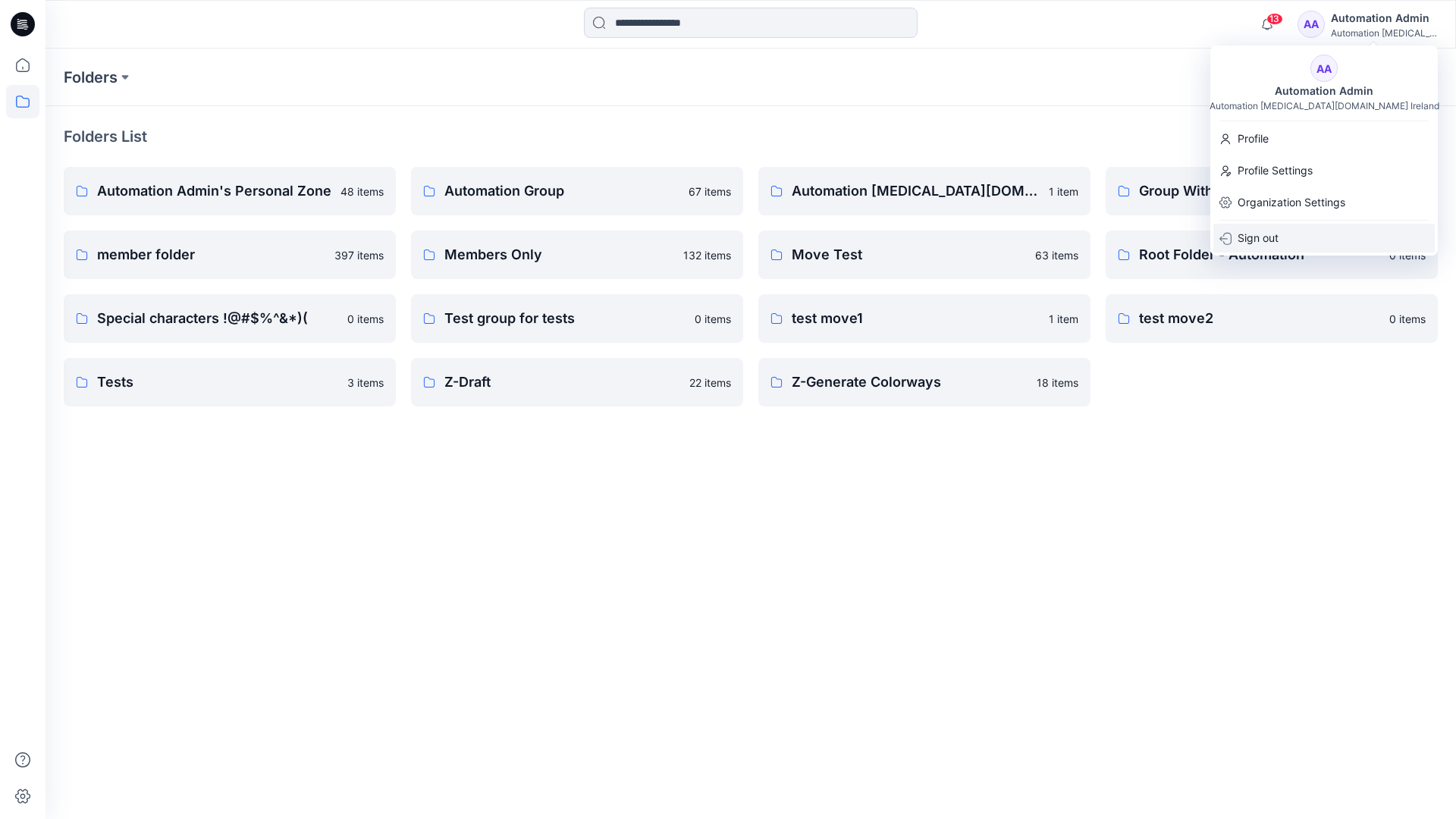
click at [1263, 246] on p "Sign out" at bounding box center [1259, 238] width 41 height 29
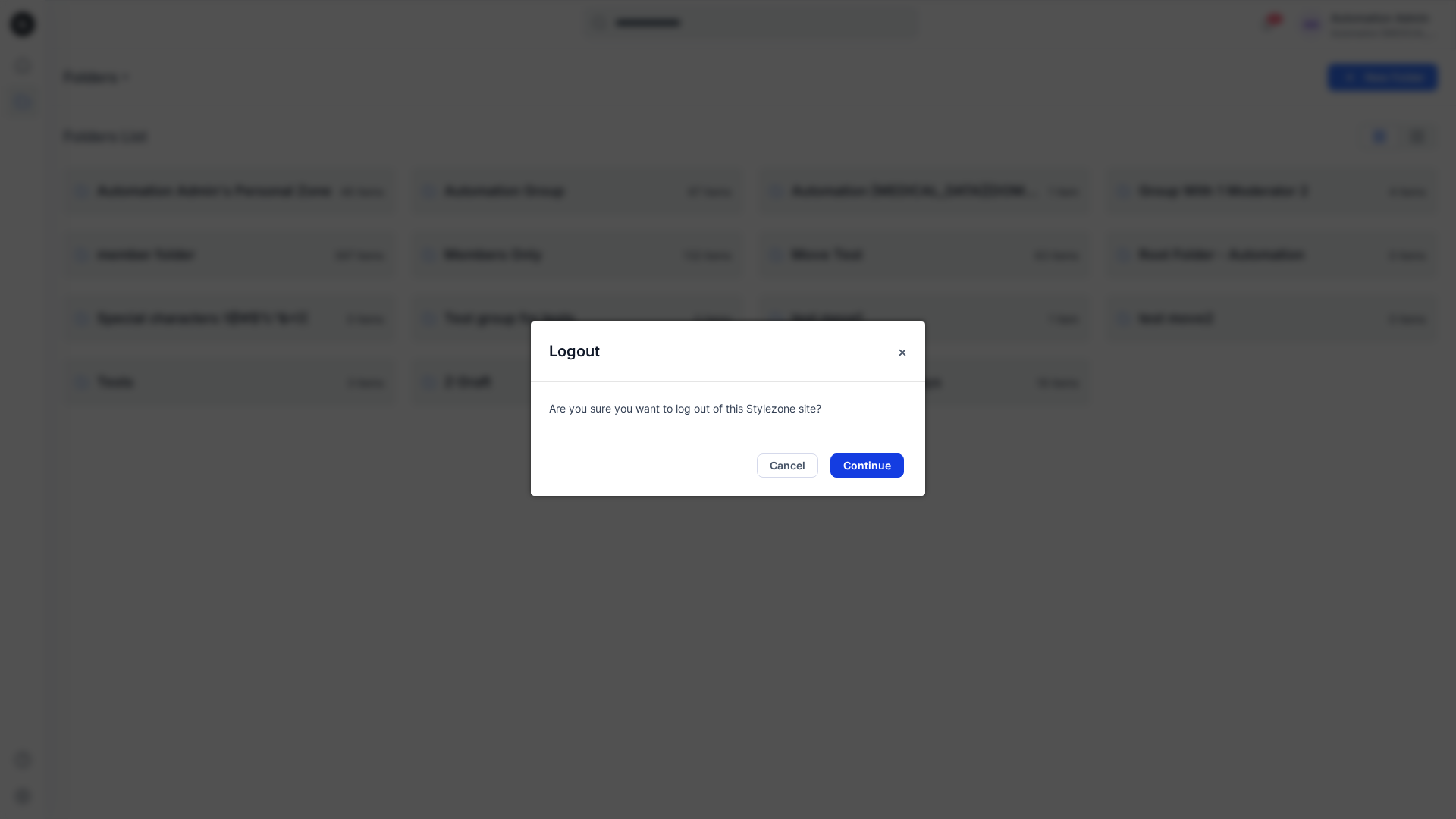
click at [883, 458] on button "Continue" at bounding box center [866, 466] width 73 height 24
